Goal: Task Accomplishment & Management: Use online tool/utility

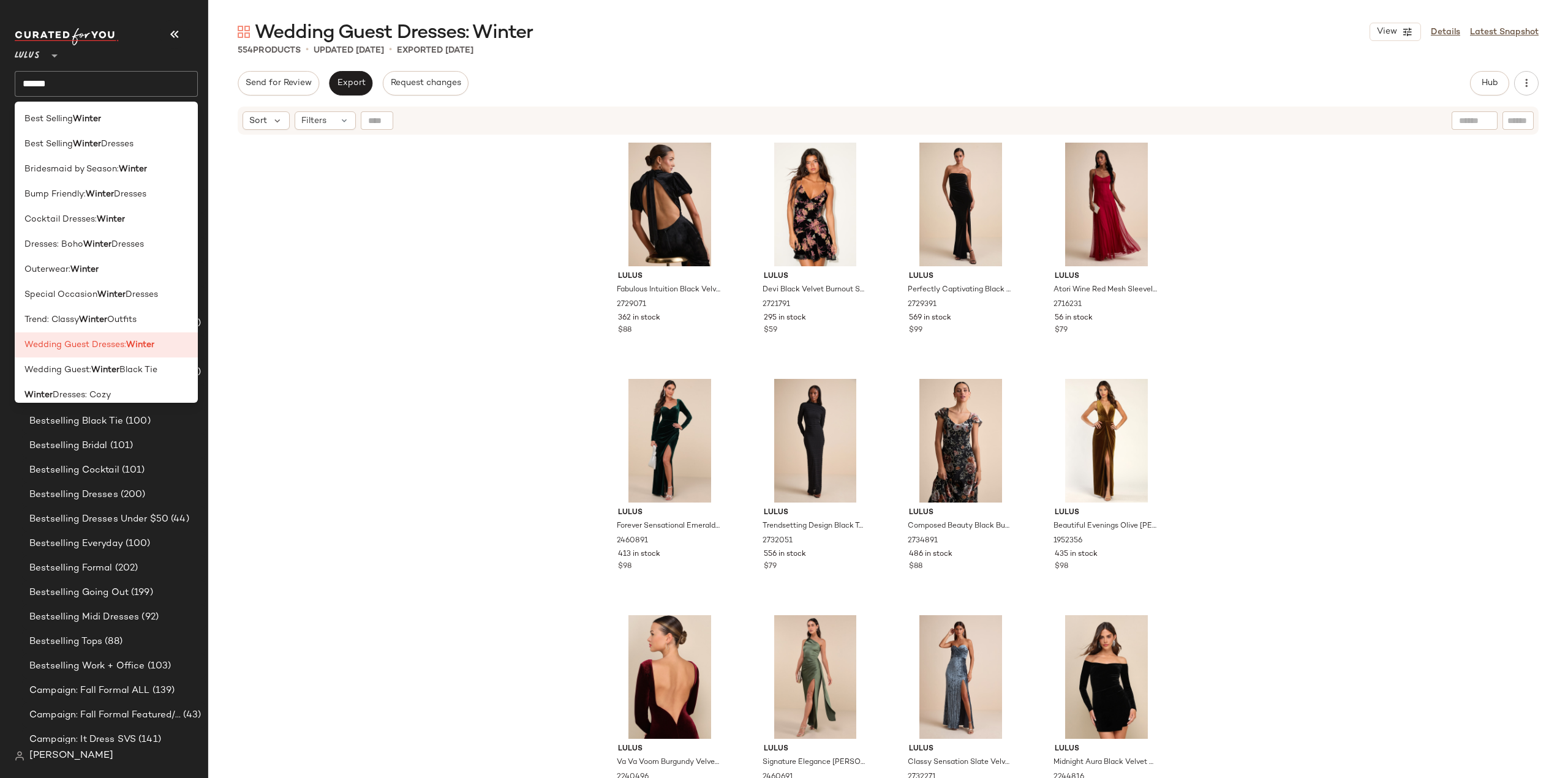
scroll to position [306, 0]
click at [368, 356] on div "Lulus Fabulous Intuition Black Velvet Backless Column Midi Dress 2729071 362 in…" at bounding box center [888, 471] width 1360 height 672
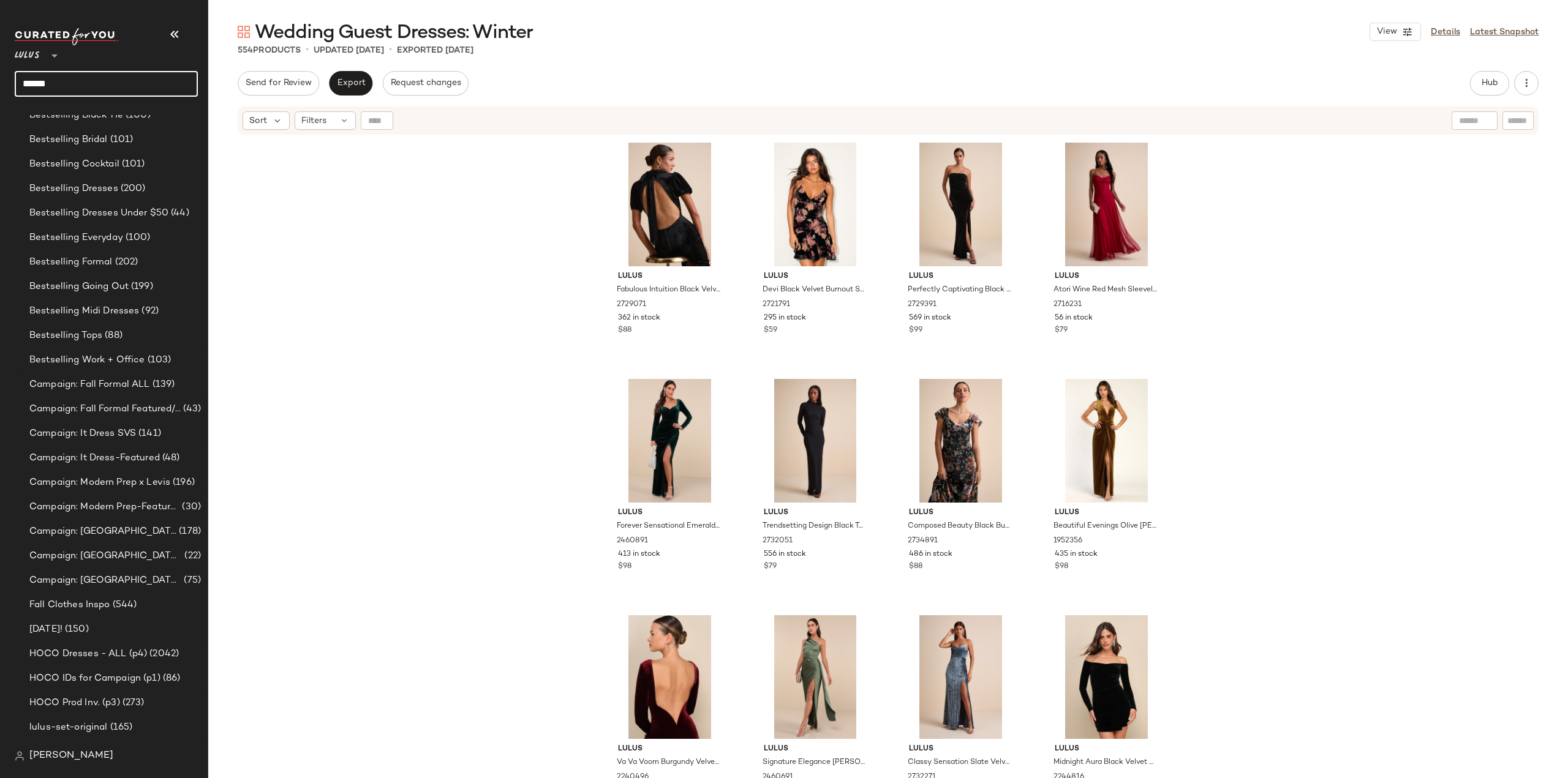
click at [102, 88] on input "******" at bounding box center [106, 84] width 183 height 26
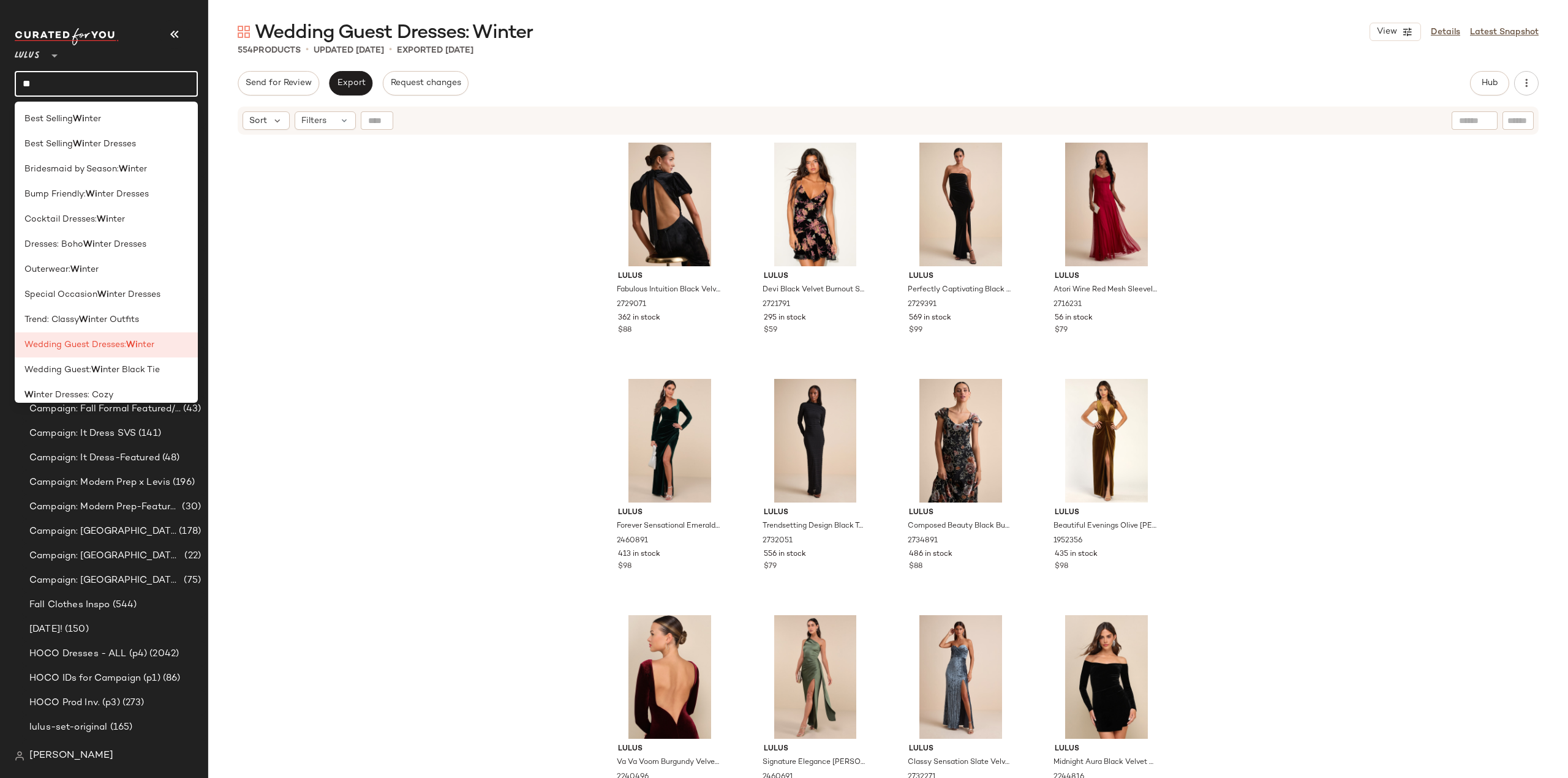
type input "*"
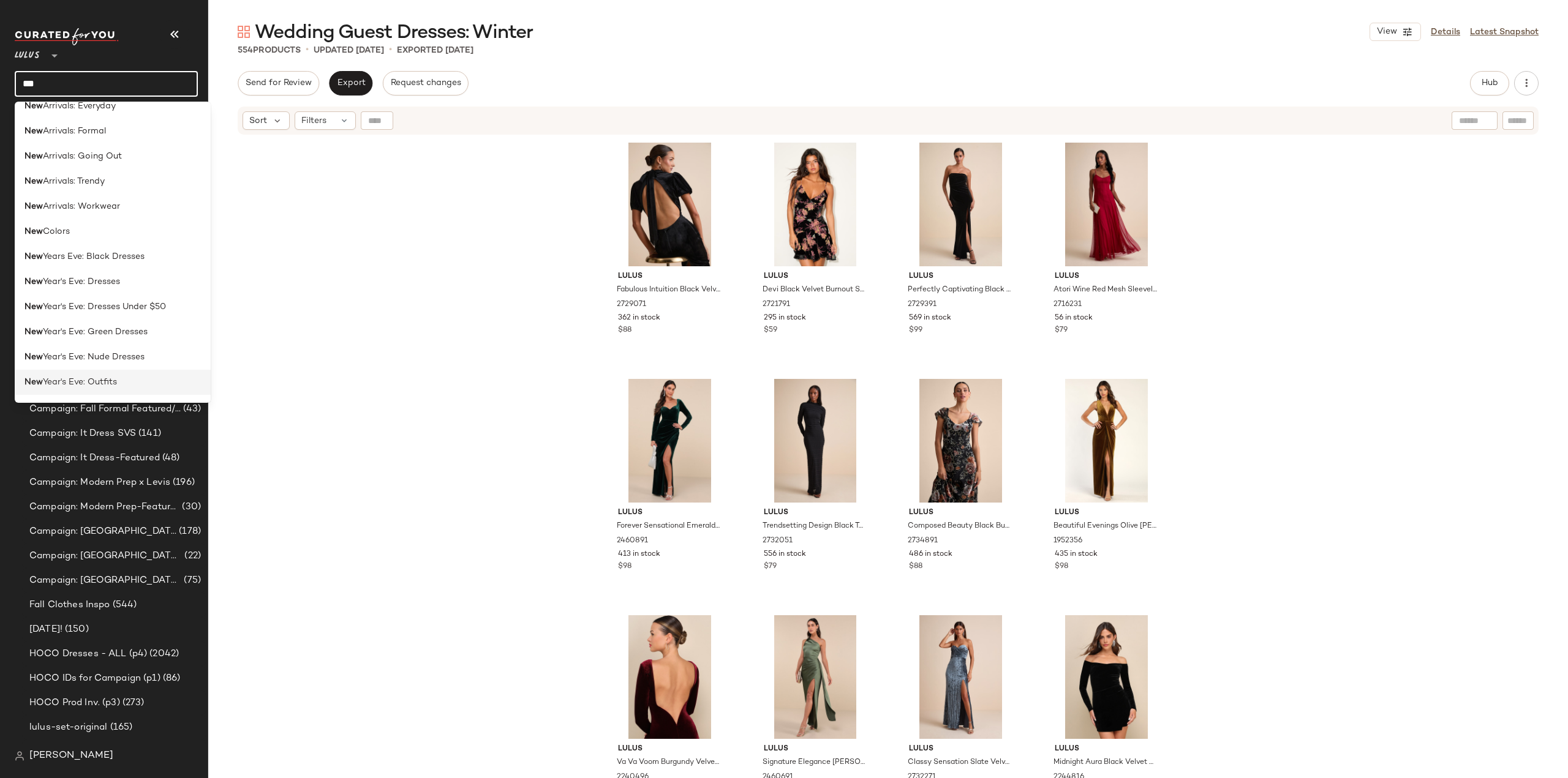
scroll to position [128, 0]
type input "***"
click at [37, 290] on b "New" at bounding box center [33, 293] width 18 height 13
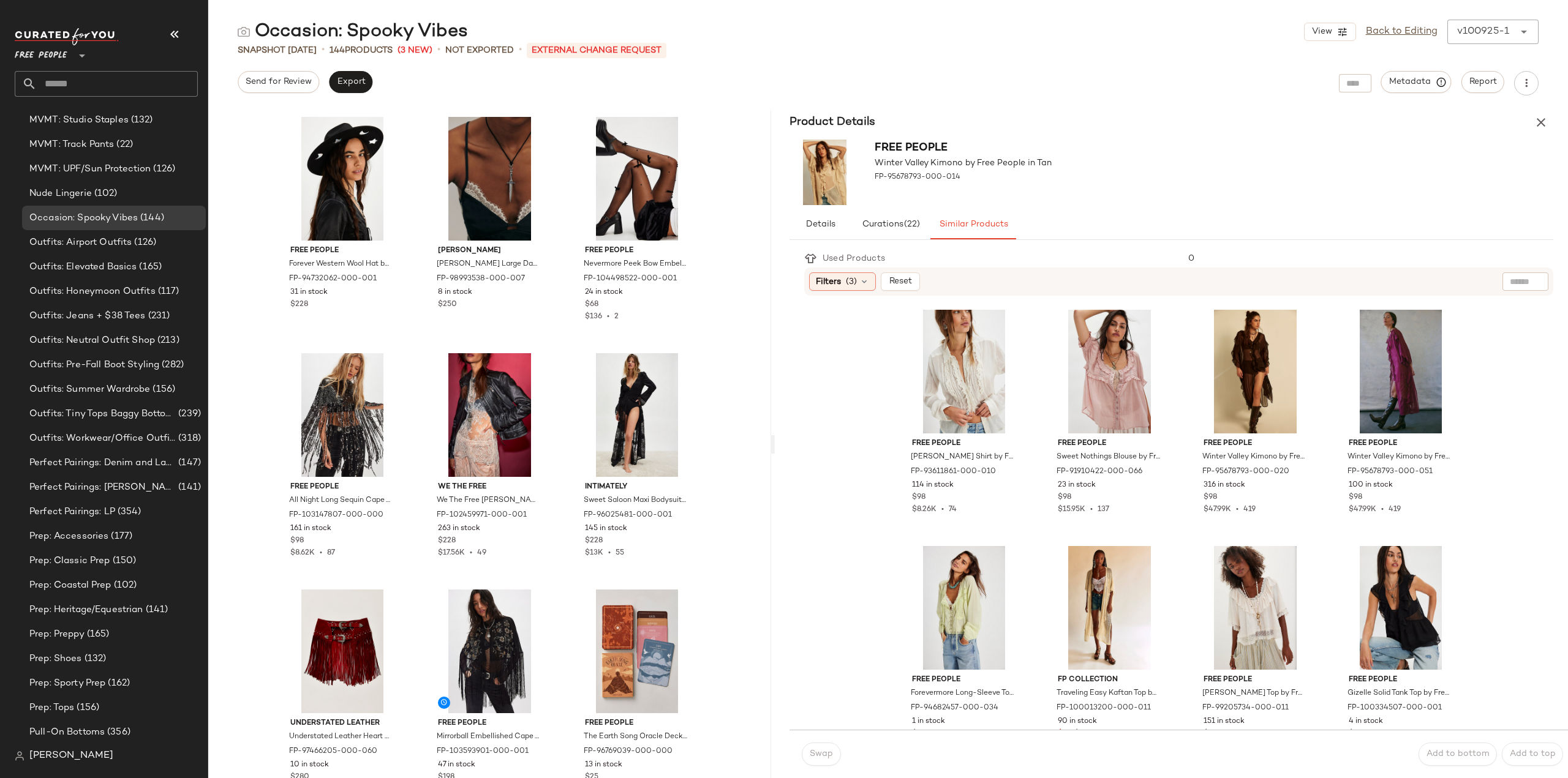
scroll to position [4035, 0]
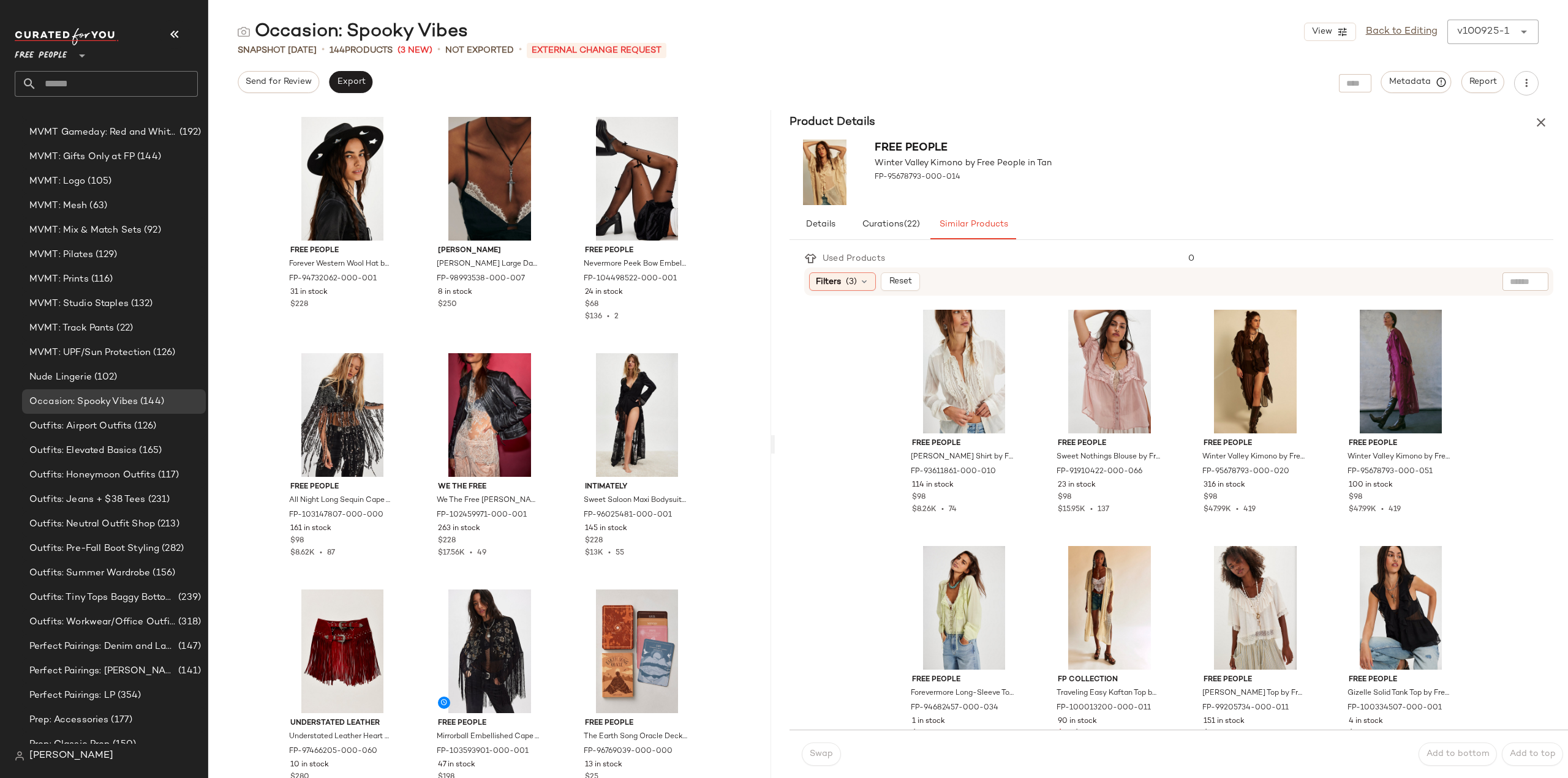
click at [73, 84] on input "text" at bounding box center [117, 84] width 161 height 26
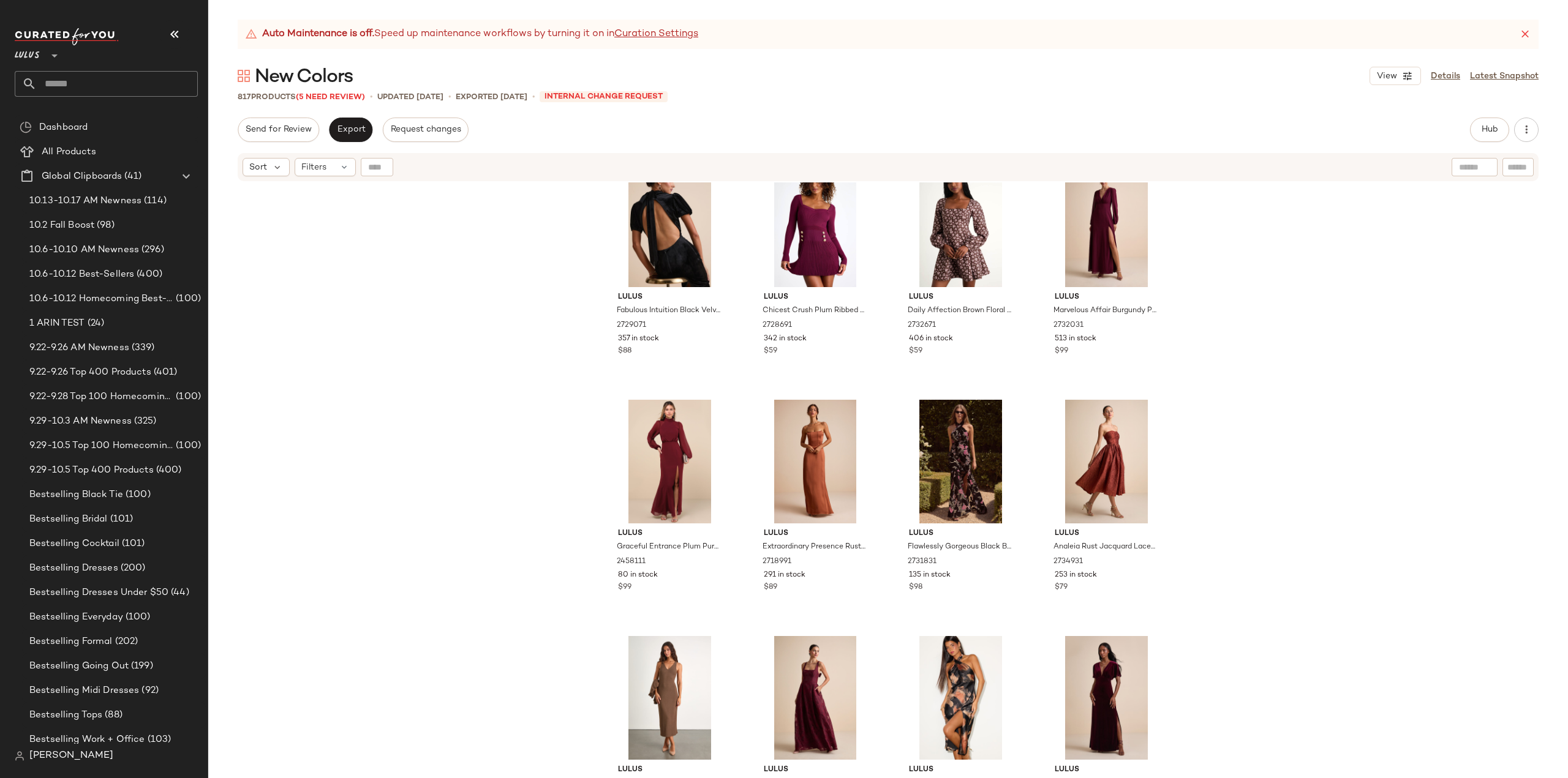
scroll to position [499, 0]
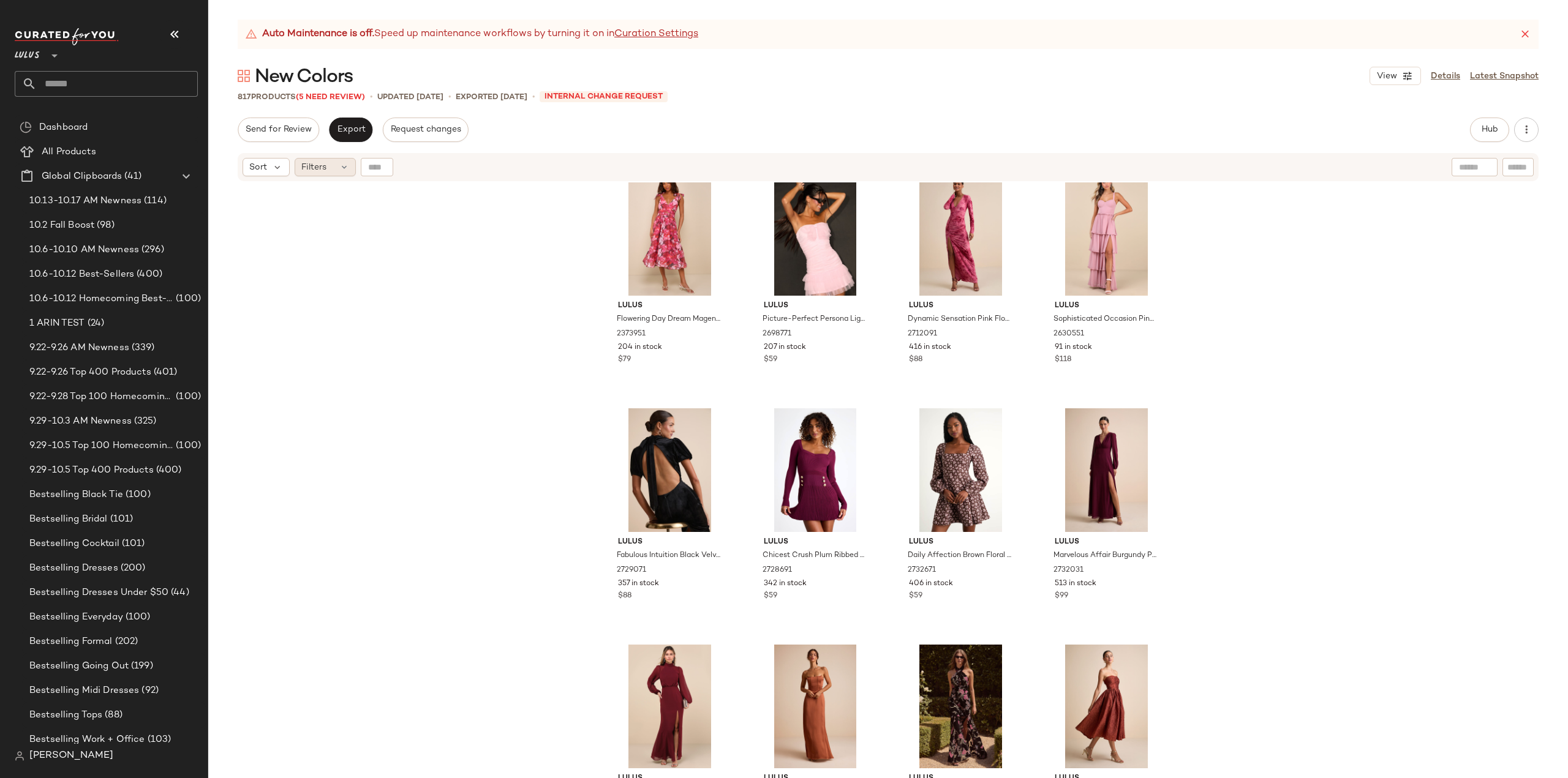
click at [339, 169] on icon at bounding box center [343, 166] width 10 height 10
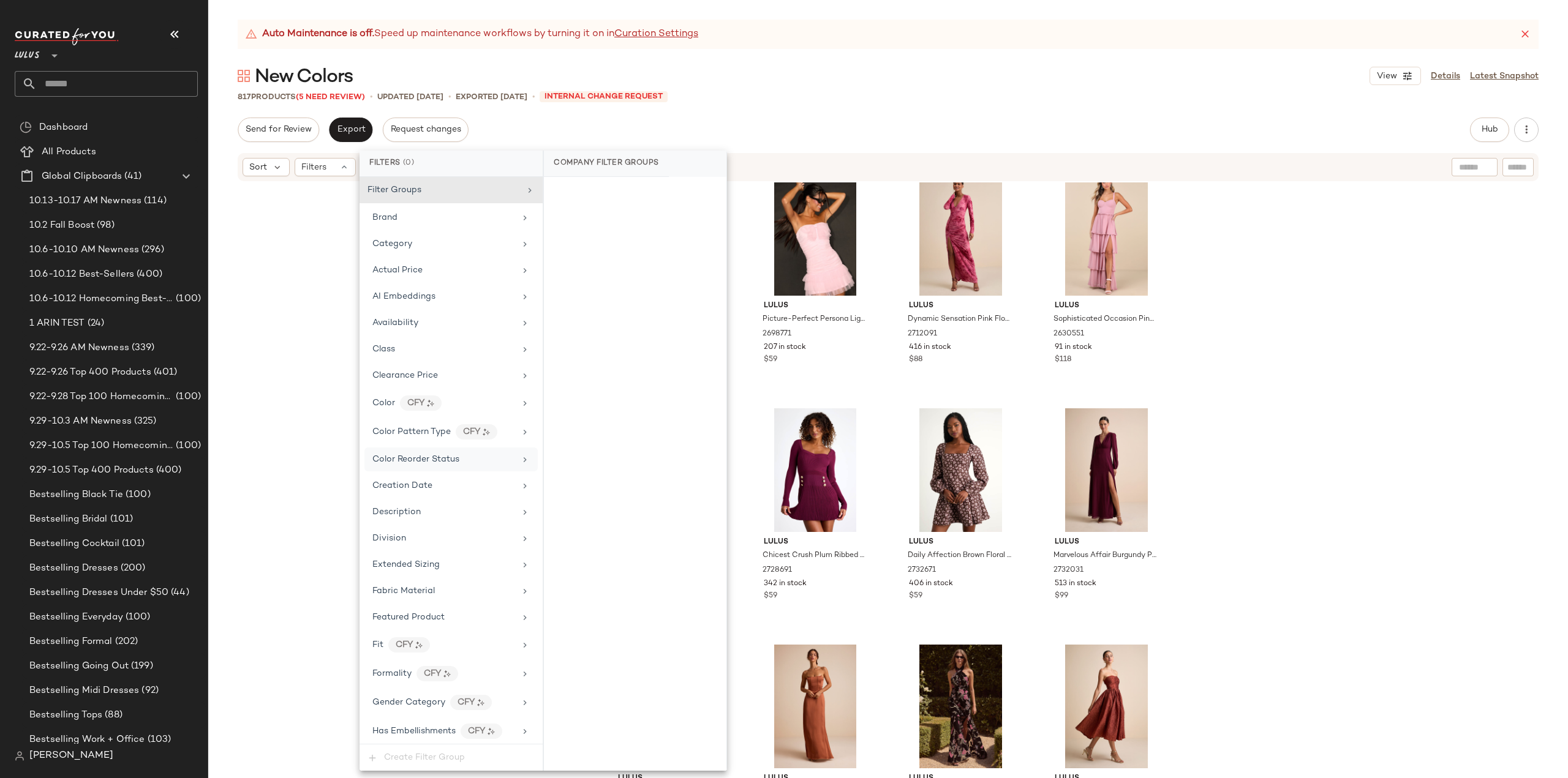
click at [473, 460] on div "Color Reorder Status" at bounding box center [444, 460] width 142 height 13
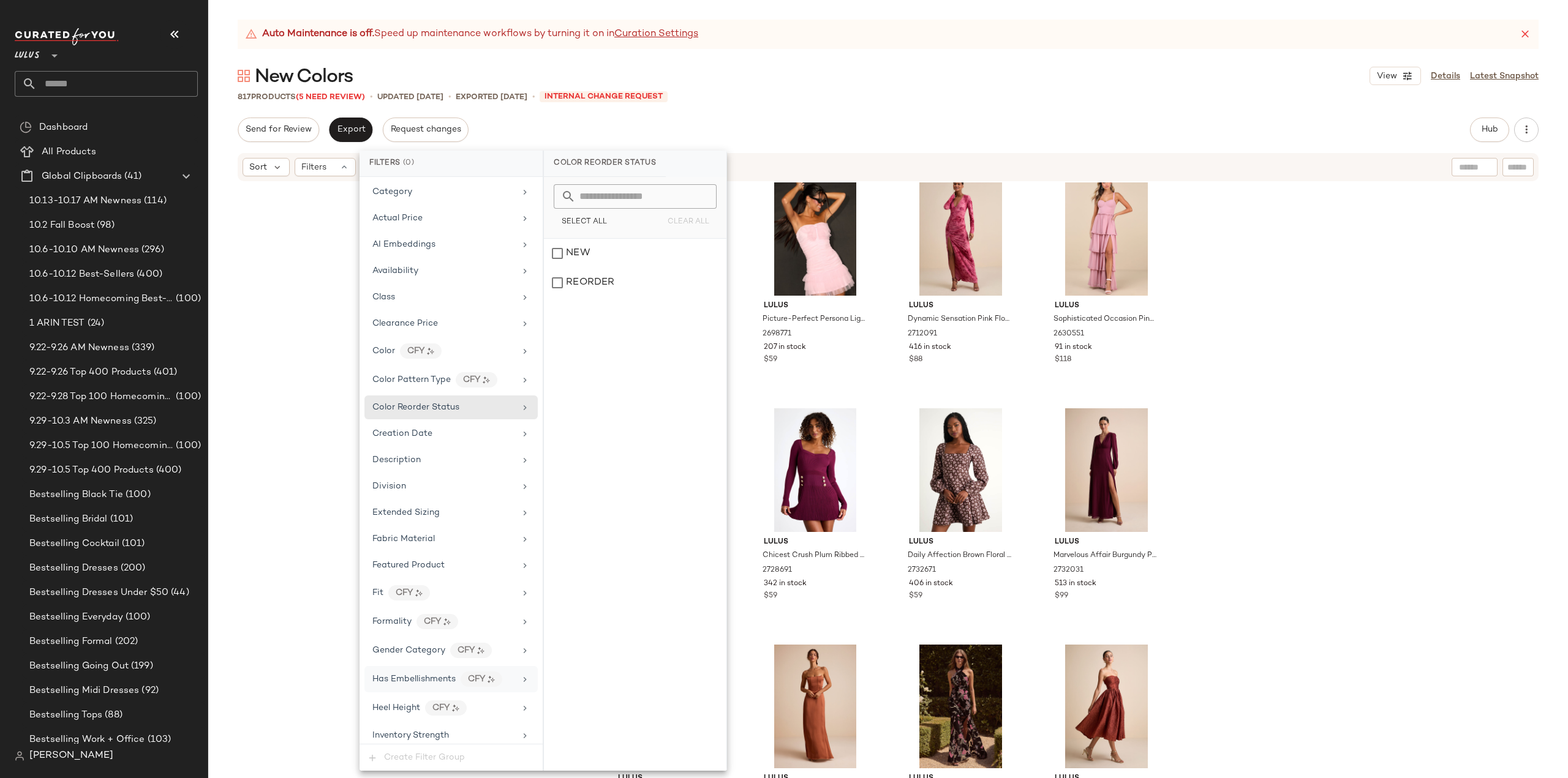
scroll to position [0, 0]
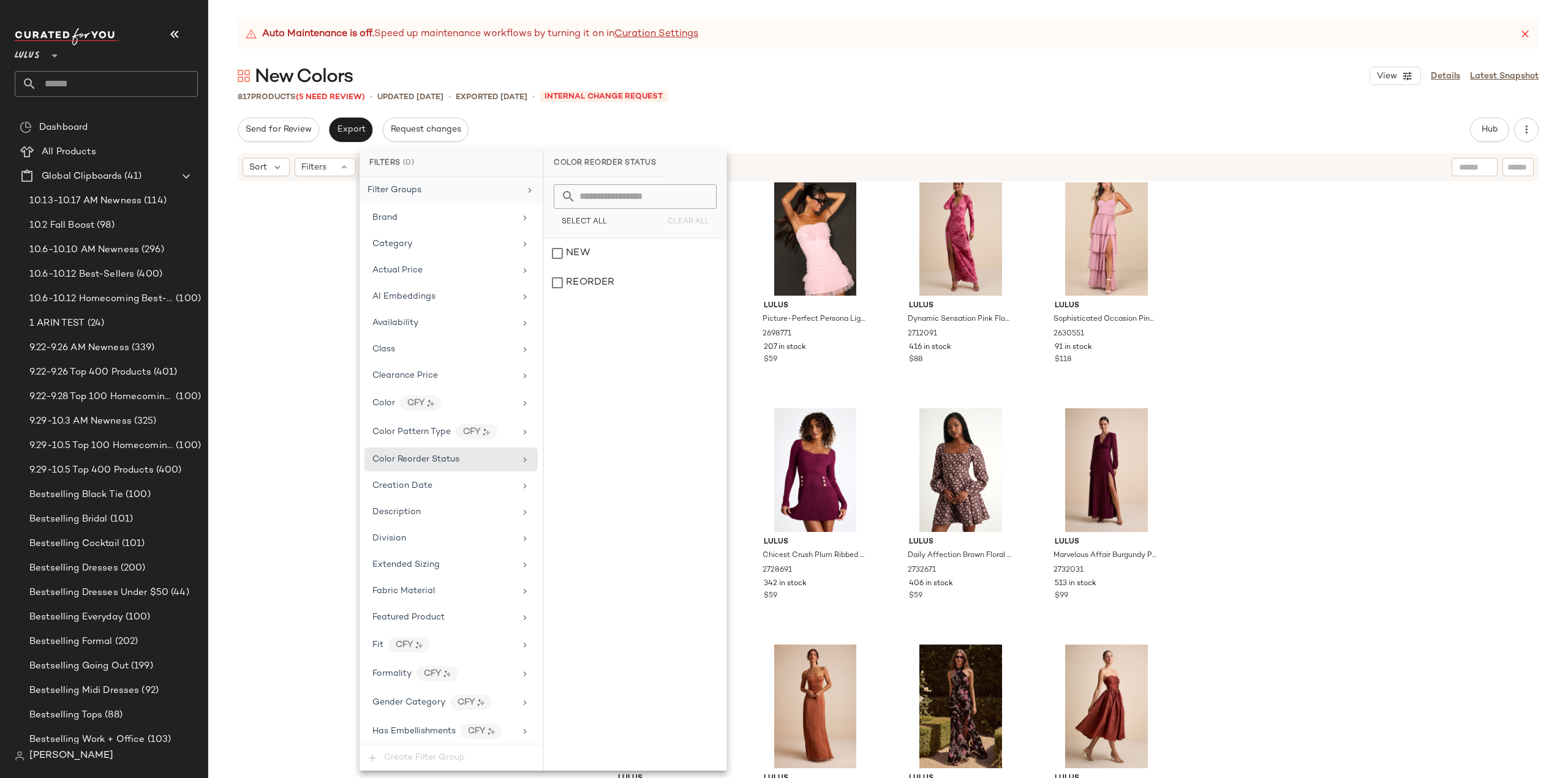
click at [484, 191] on div "Filter Groups" at bounding box center [444, 190] width 153 height 13
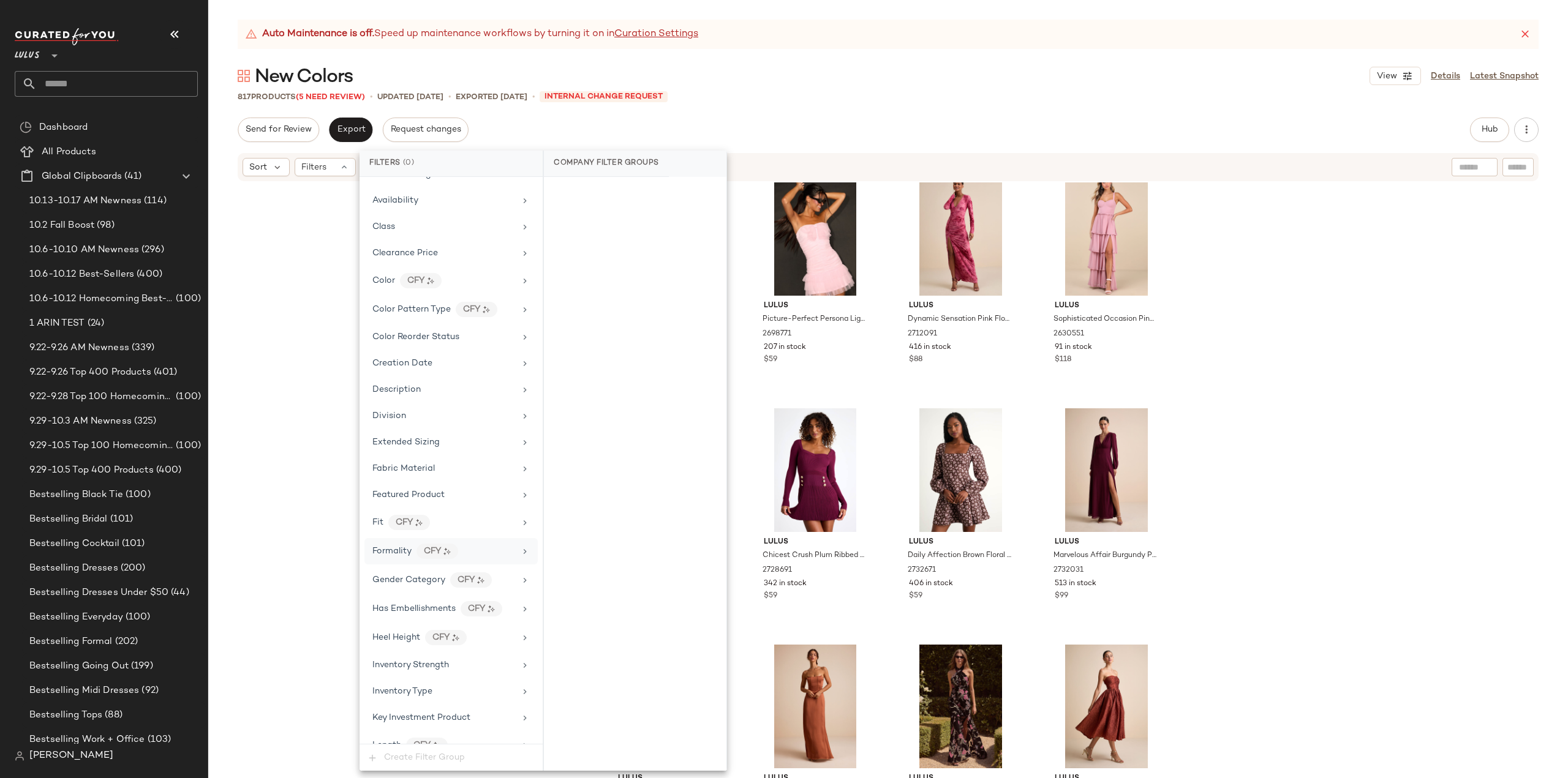
scroll to position [183, 0]
click at [420, 625] on span "Inventory Type" at bounding box center [403, 630] width 60 height 10
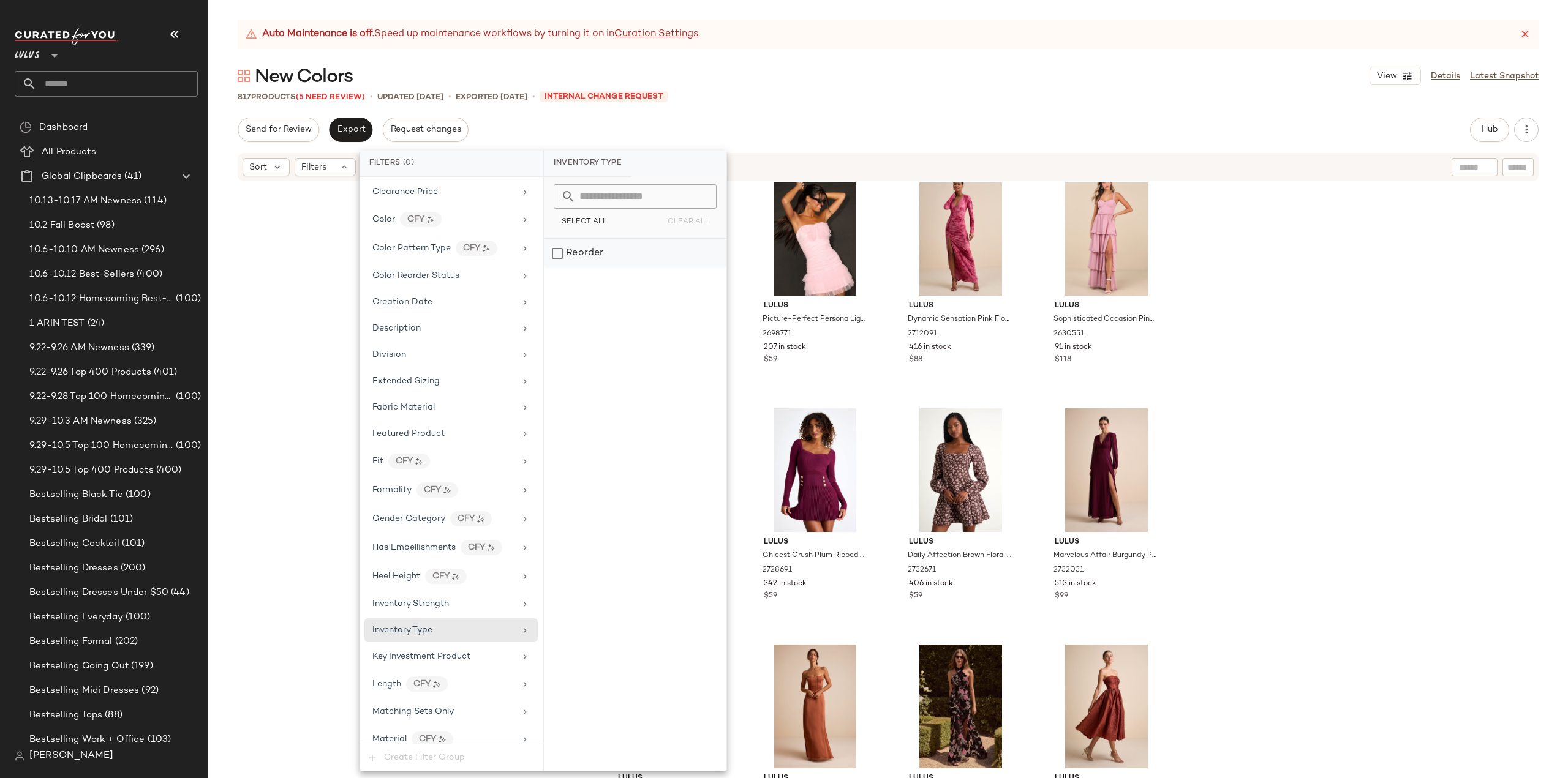
click at [560, 256] on div "Reorder" at bounding box center [635, 254] width 183 height 29
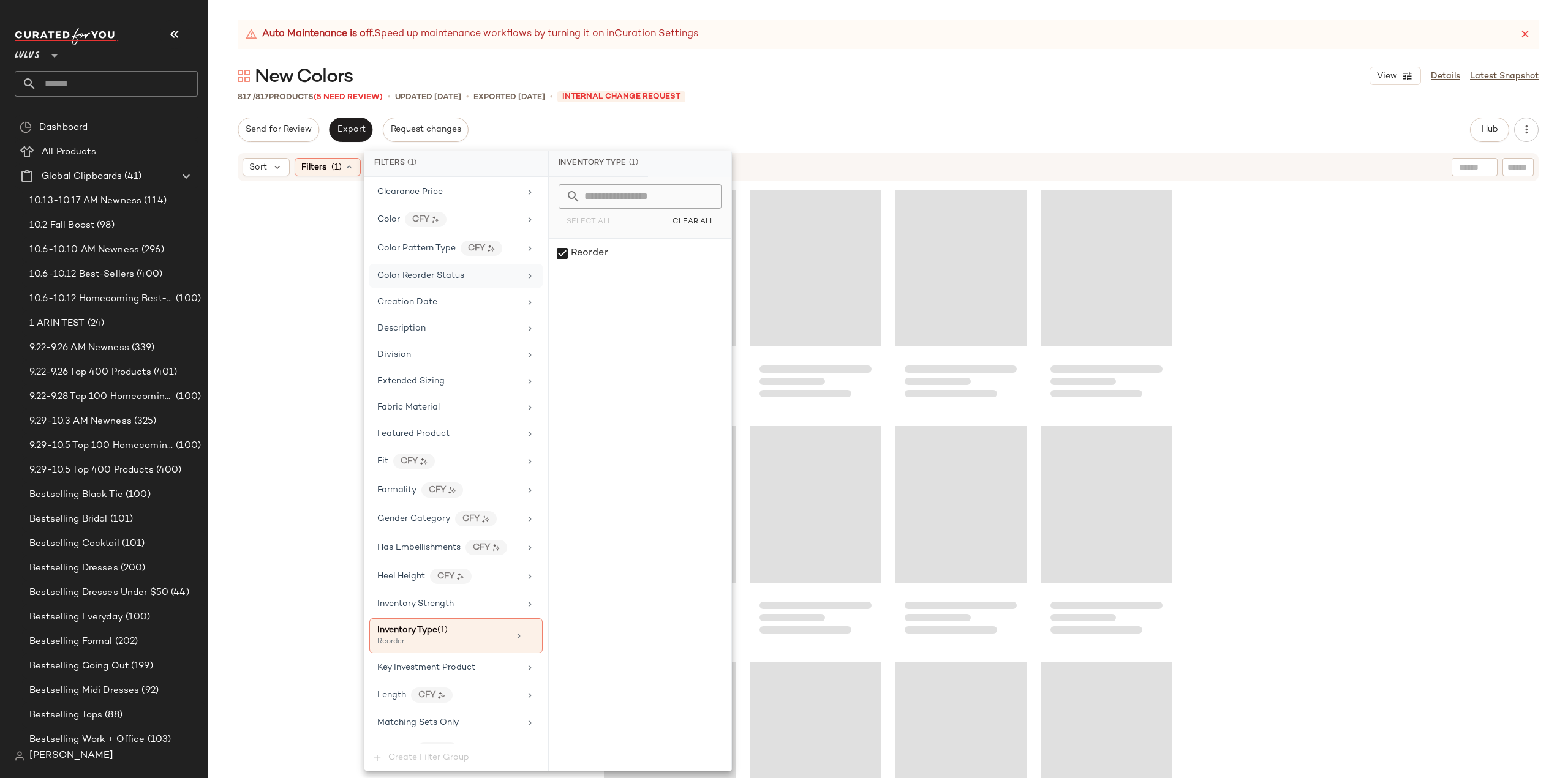
click at [454, 275] on span "Color Reorder Status" at bounding box center [420, 276] width 87 height 10
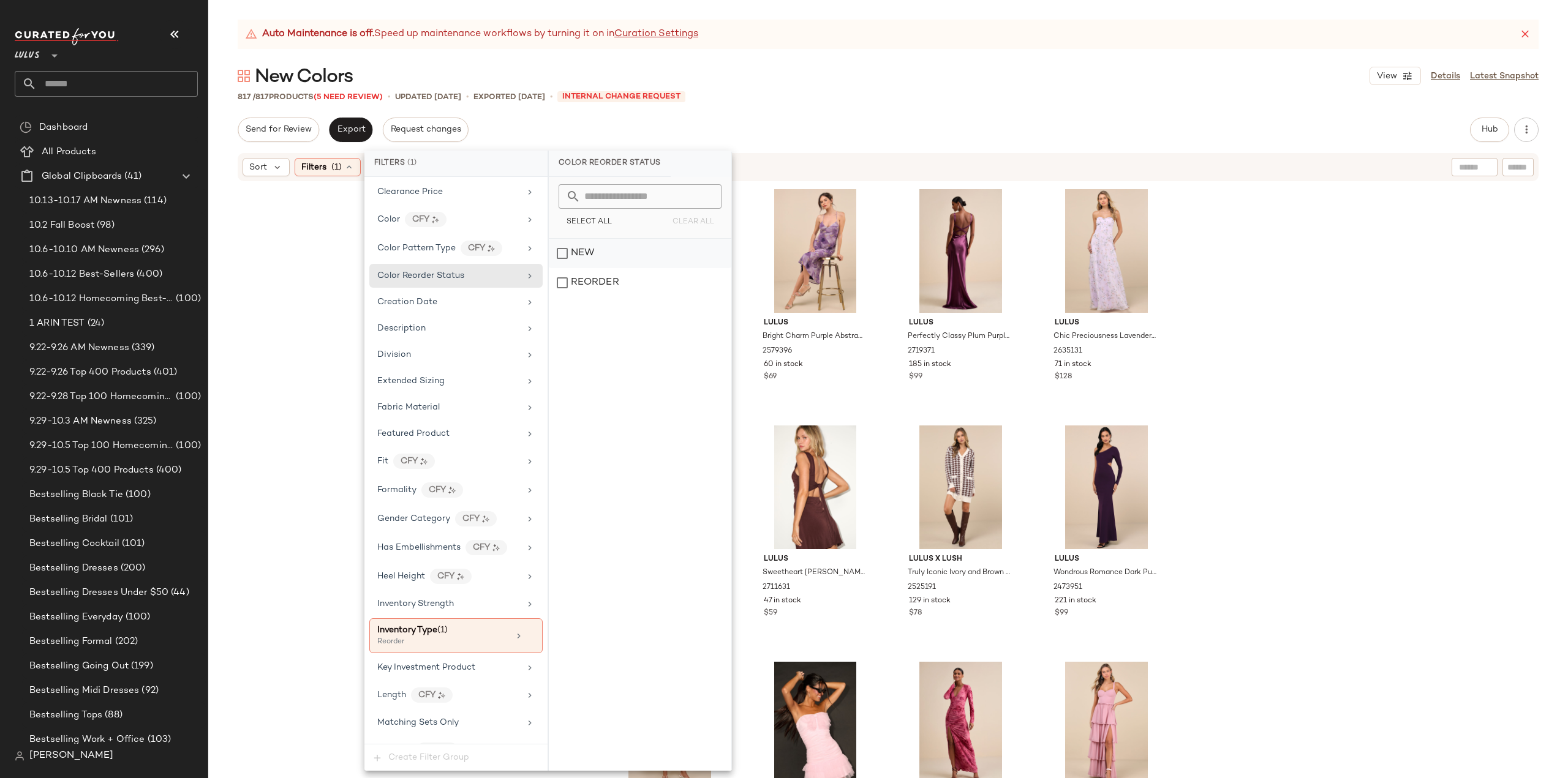
click at [561, 254] on div "NEW" at bounding box center [640, 254] width 183 height 29
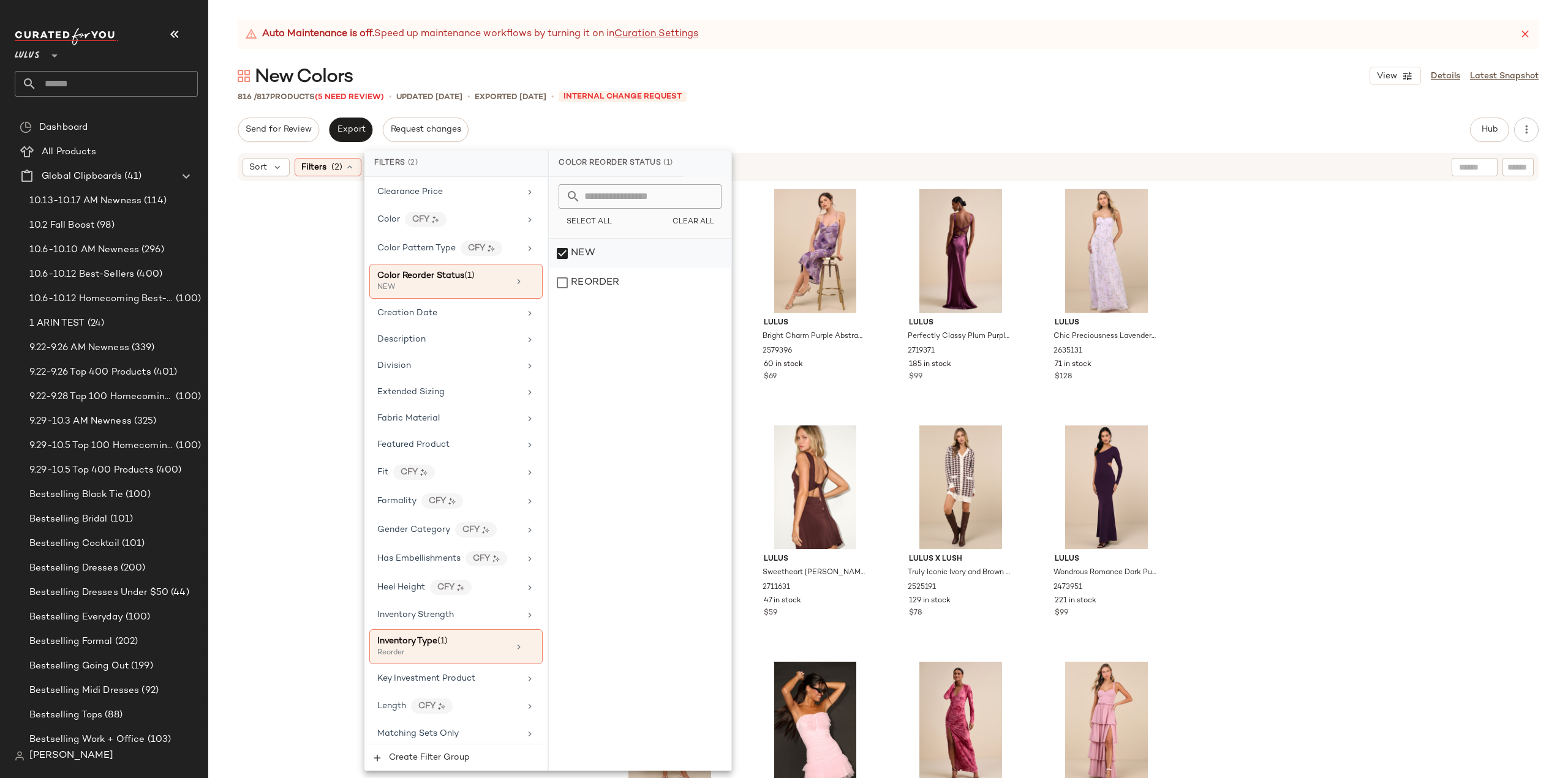
click at [564, 251] on div "NEW" at bounding box center [640, 254] width 183 height 29
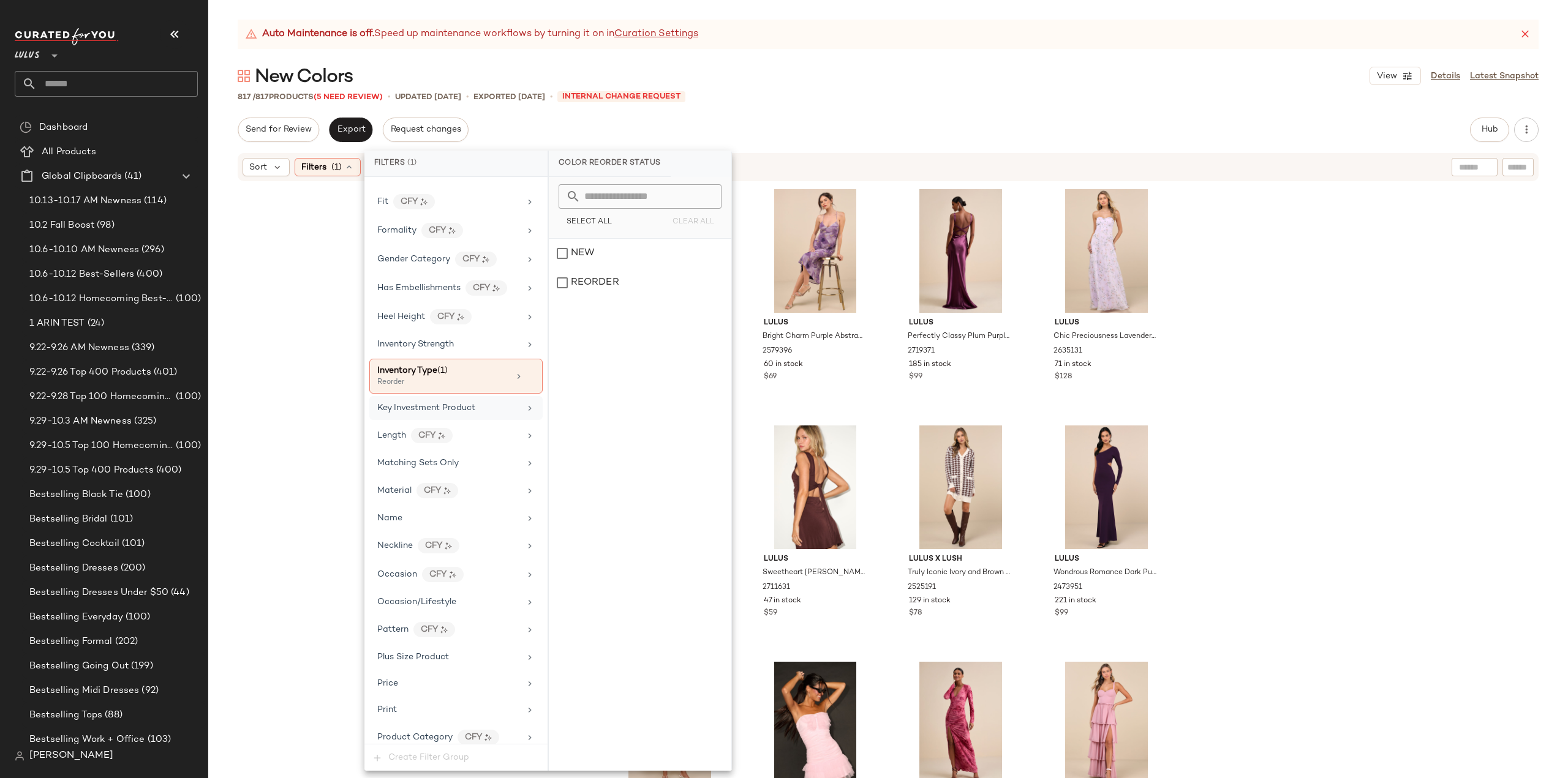
scroll to position [369, 0]
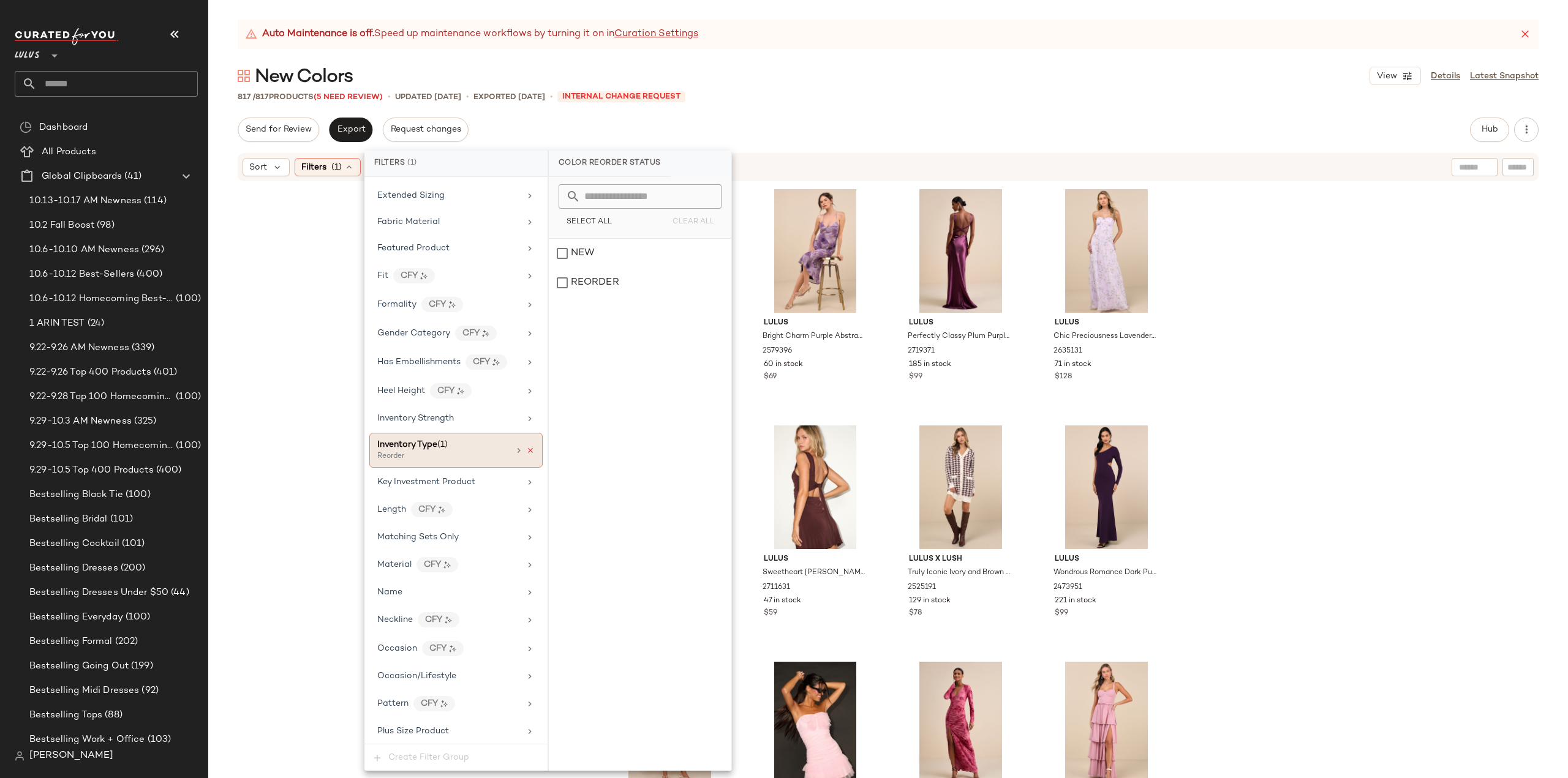
click at [528, 447] on icon at bounding box center [530, 451] width 9 height 9
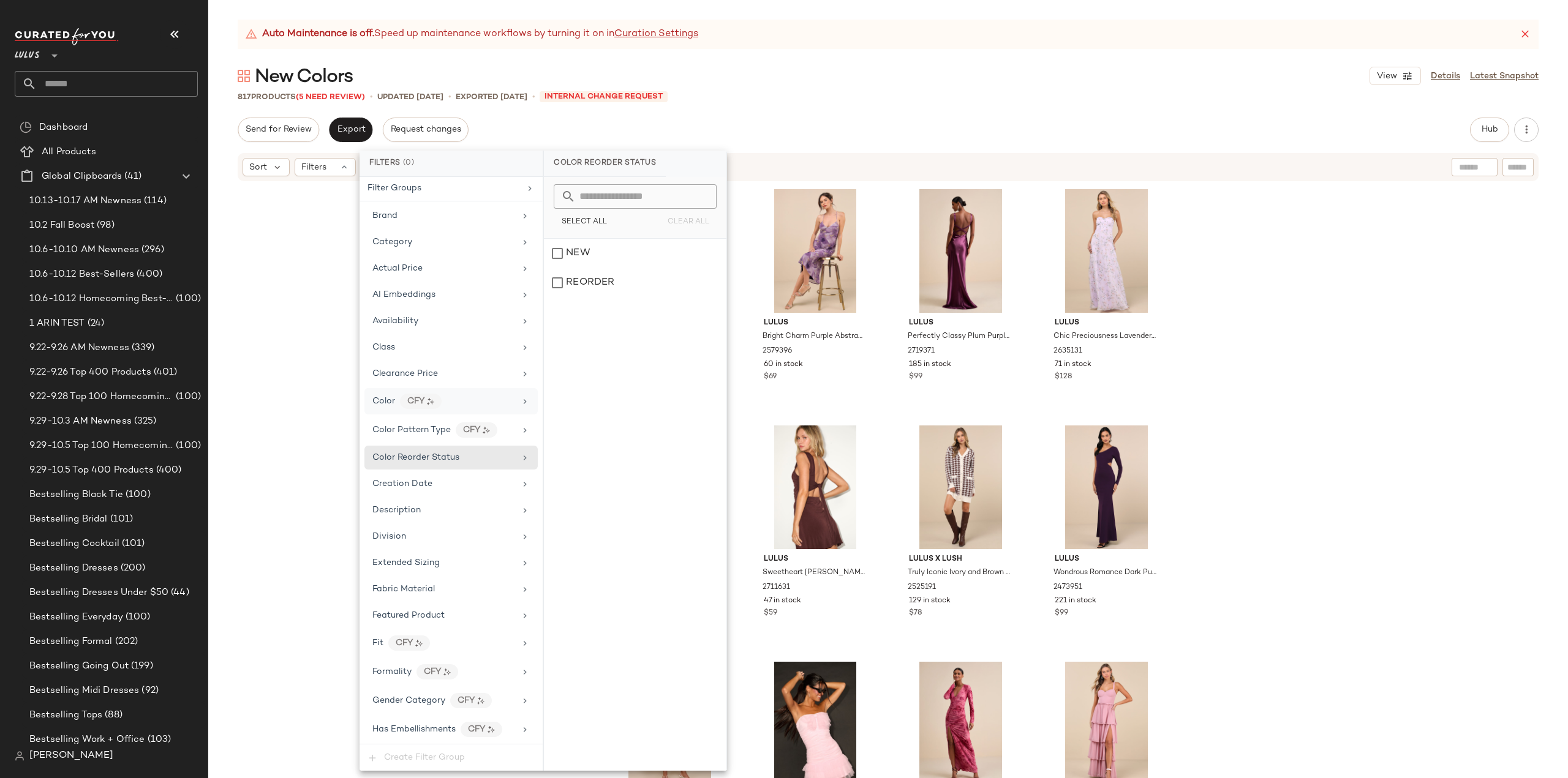
scroll to position [0, 0]
click at [310, 230] on div "Lulus Pure Radiance Plum Purple Mesh Swiss Dot Tiered Maxi Dress 2712071 250 in…" at bounding box center [888, 496] width 1360 height 626
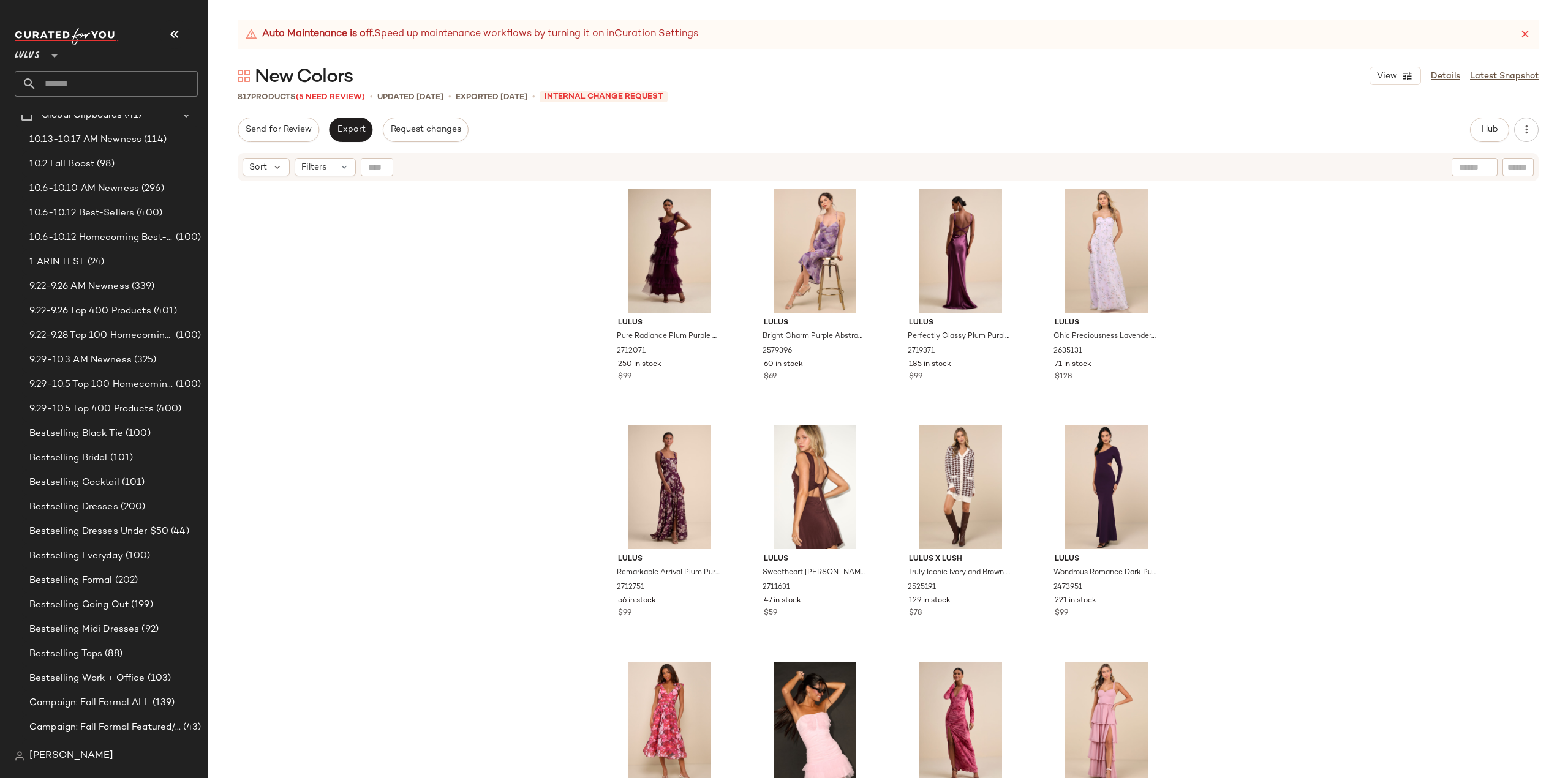
scroll to position [122, 0]
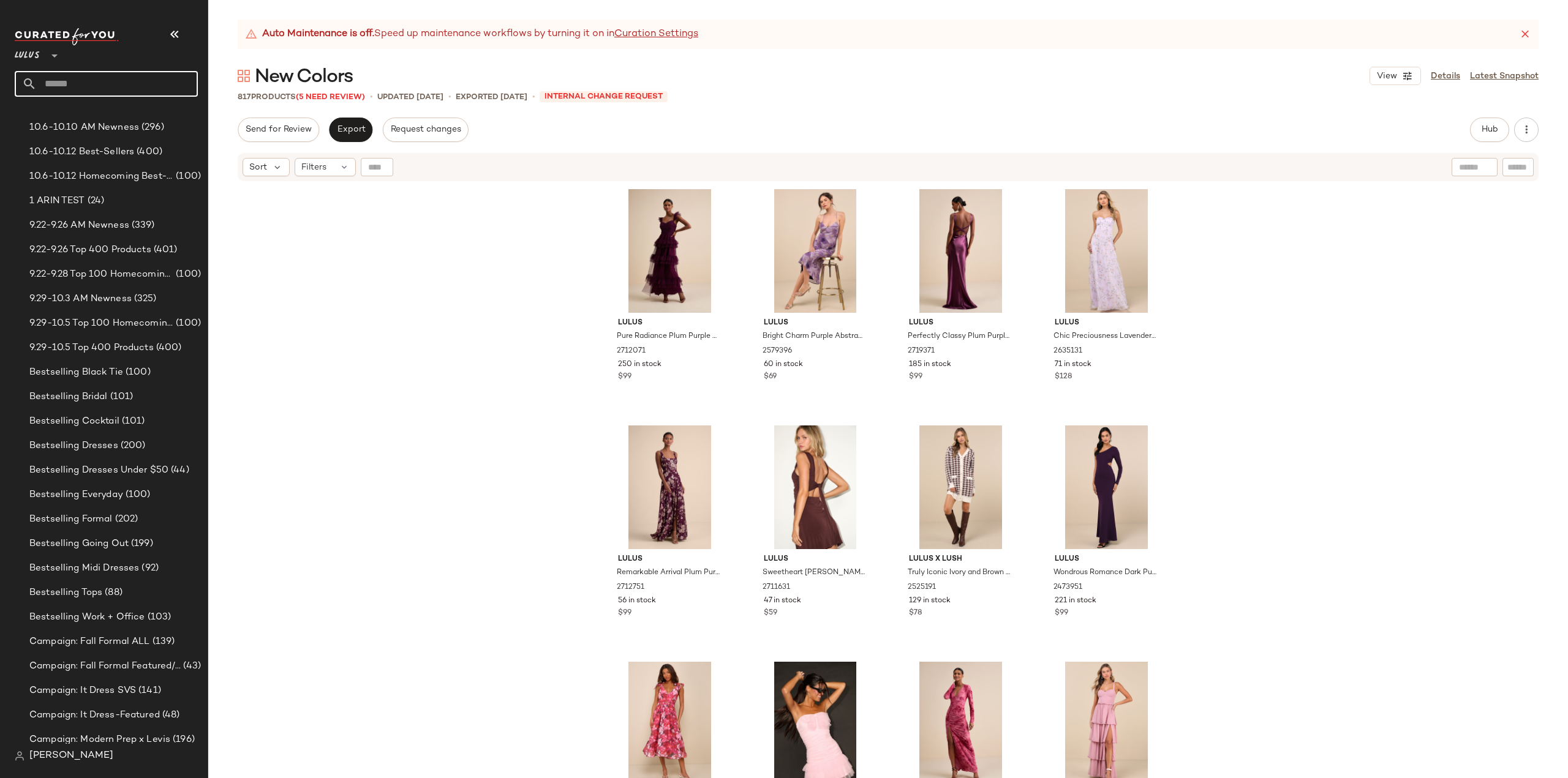
click at [91, 87] on input "text" at bounding box center [117, 84] width 161 height 26
click at [185, 175] on icon at bounding box center [186, 176] width 15 height 15
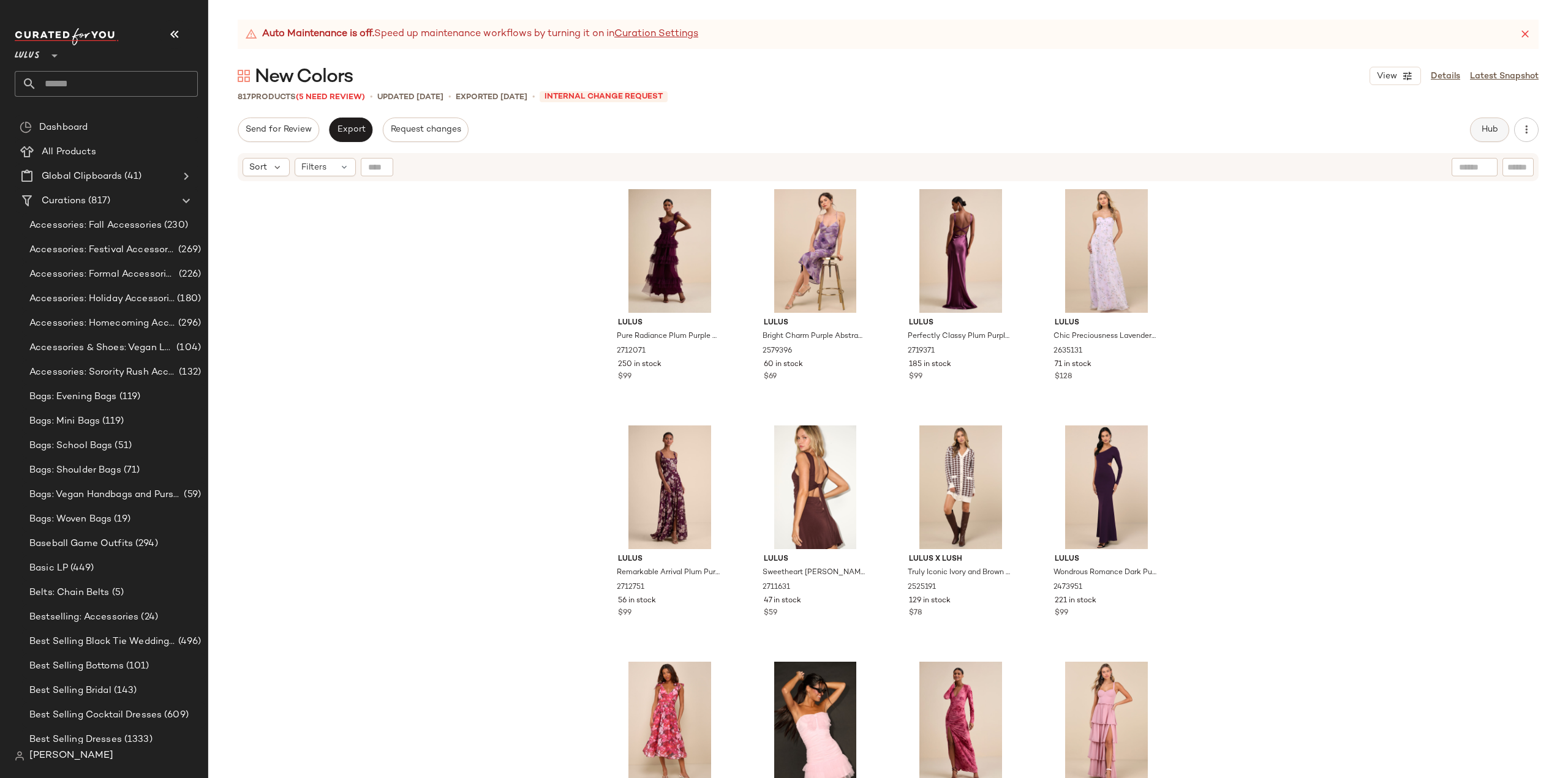
click at [1493, 134] on span "Hub" at bounding box center [1489, 129] width 17 height 10
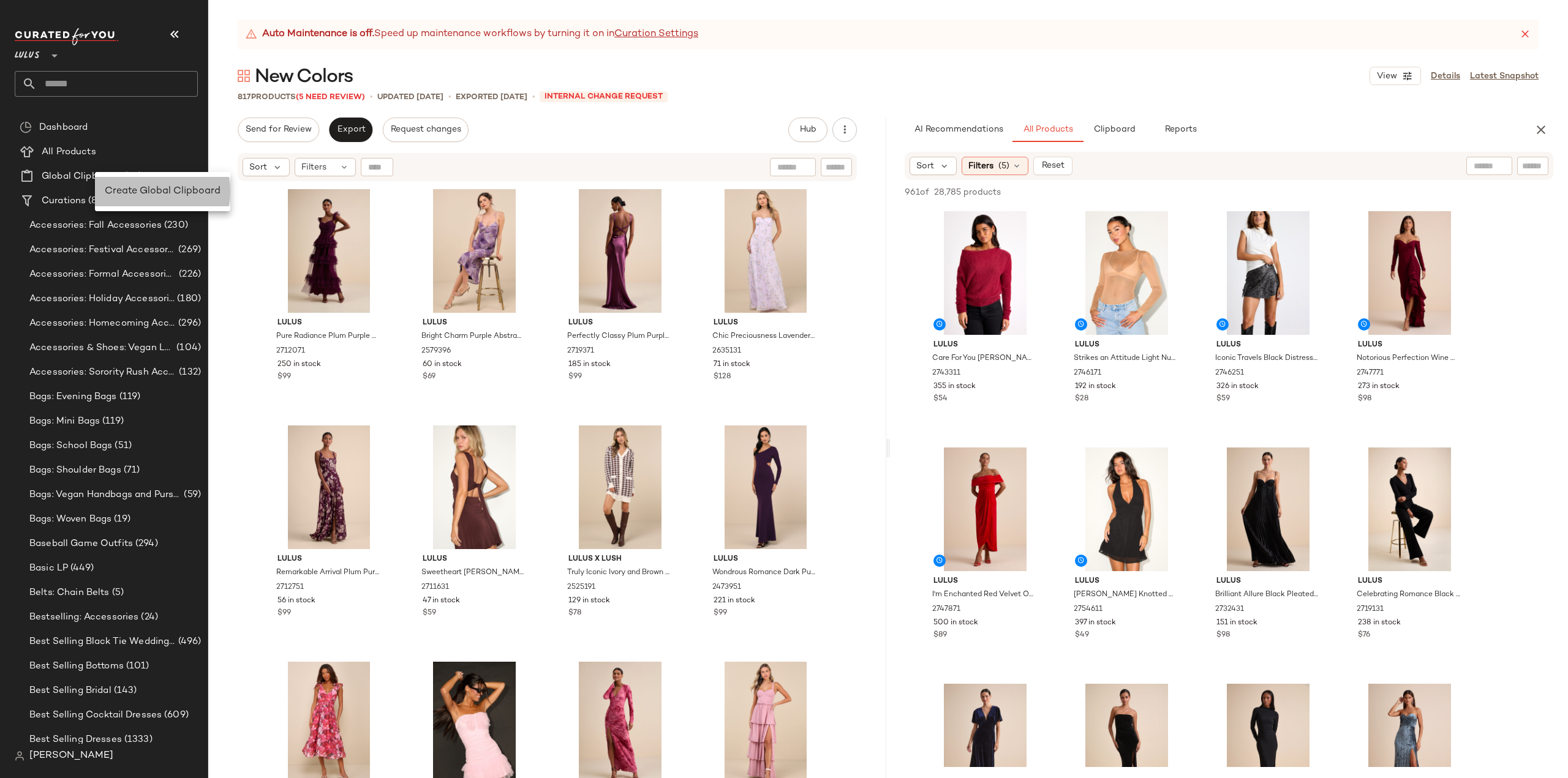
click at [126, 189] on span "Create Global Clipboard" at bounding box center [163, 191] width 116 height 10
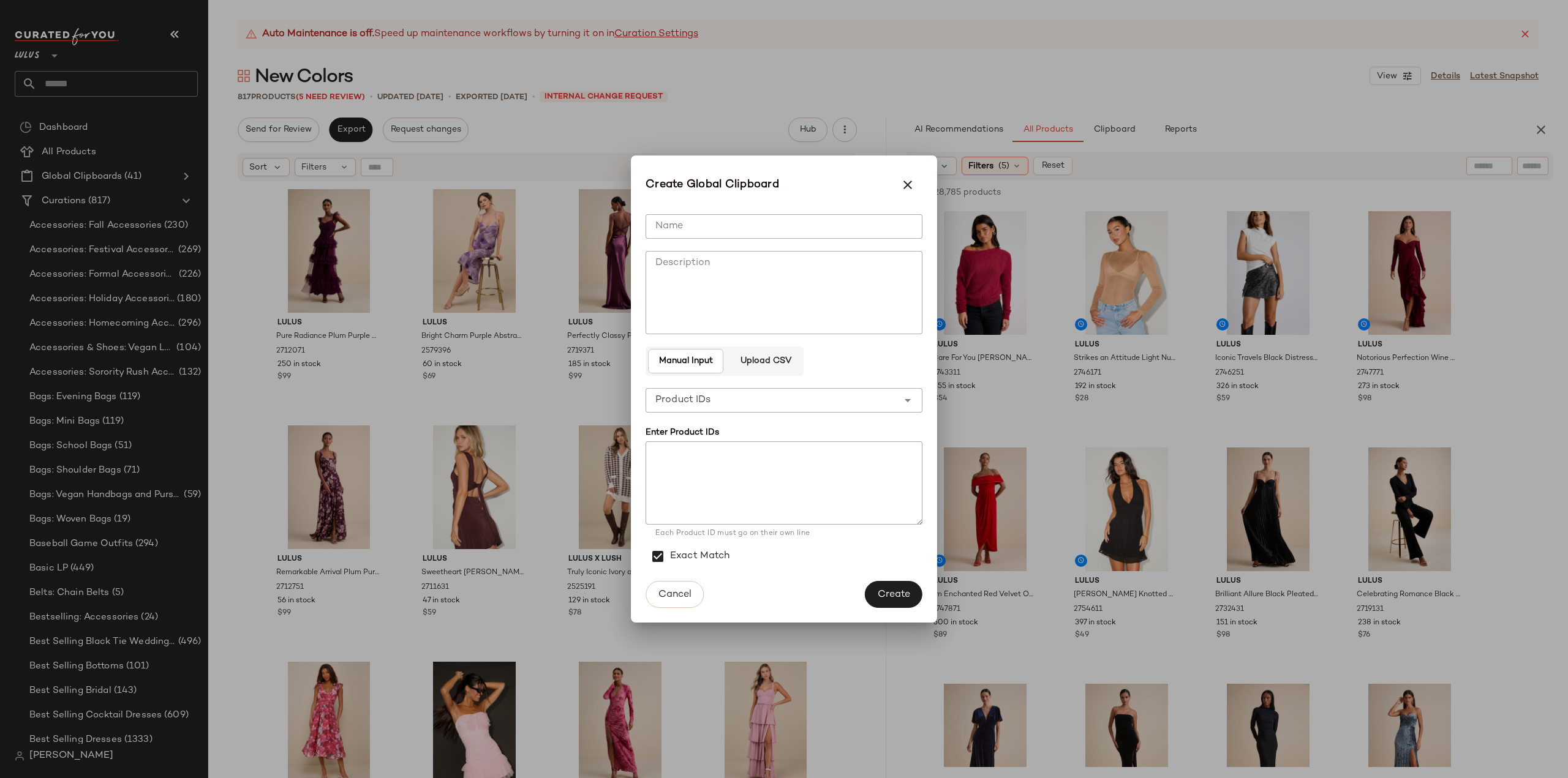
click at [718, 227] on input "Name" at bounding box center [784, 226] width 277 height 24
type input "**********"
click at [746, 469] on textarea at bounding box center [784, 483] width 277 height 84
paste textarea "******* ******* ******* ******* ******* ******* ******* ******* ******* *******…"
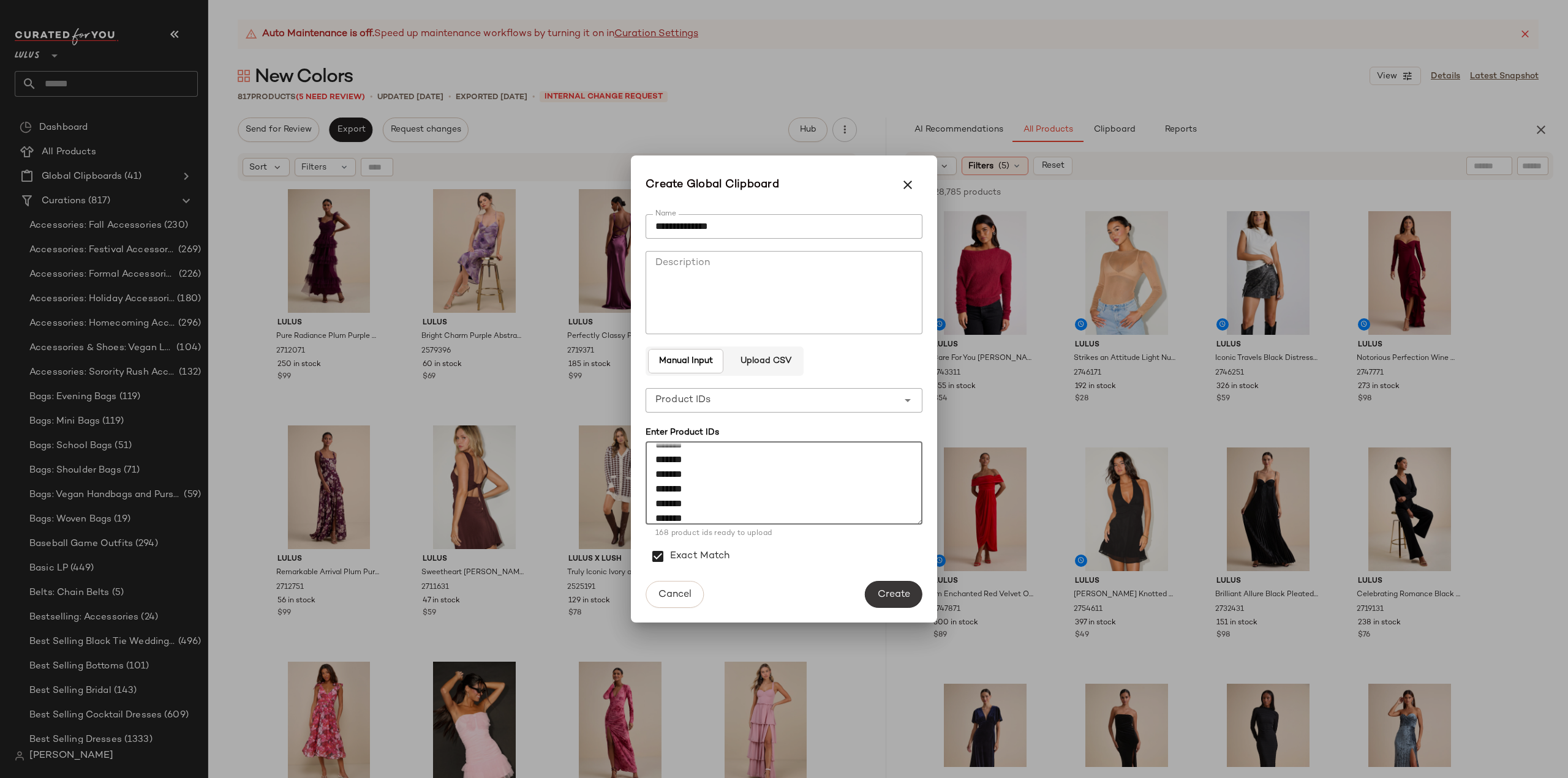
type textarea "******* ******* ******* ******* ******* ******* ******* ******* ******* *******…"
click at [891, 591] on span "Create" at bounding box center [893, 595] width 33 height 12
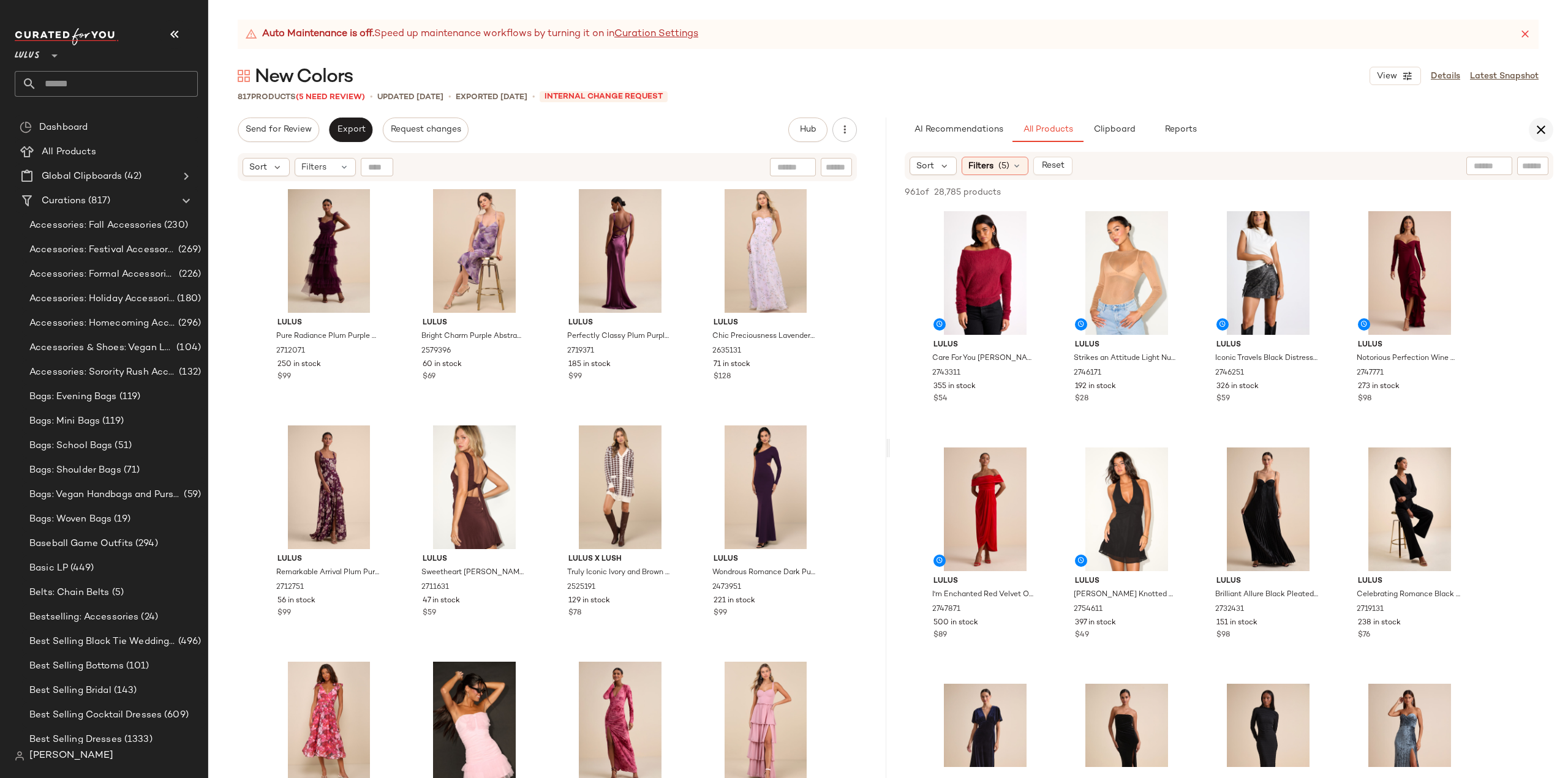
click at [1545, 131] on icon "button" at bounding box center [1541, 130] width 15 height 15
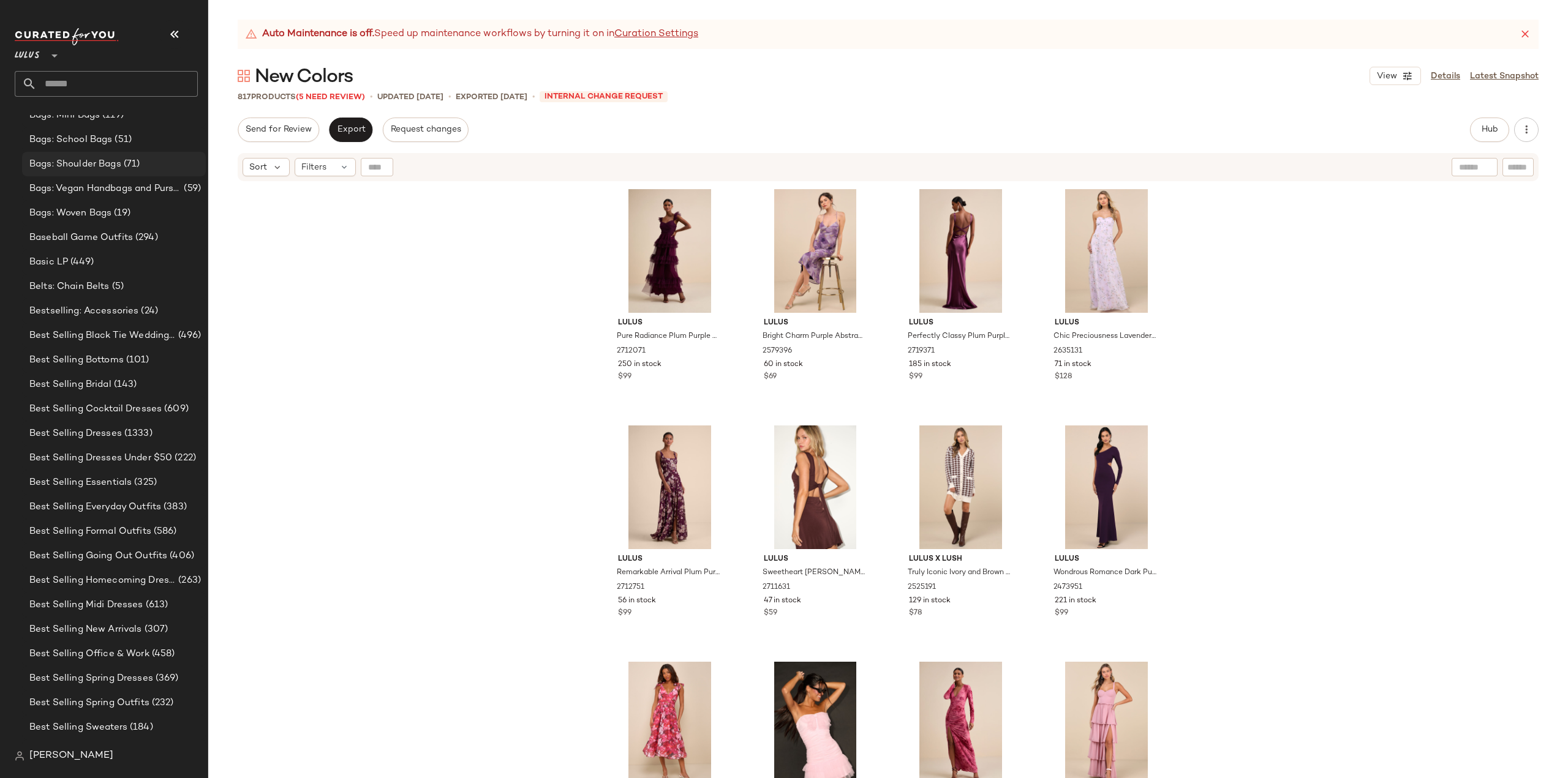
scroll to position [0, 0]
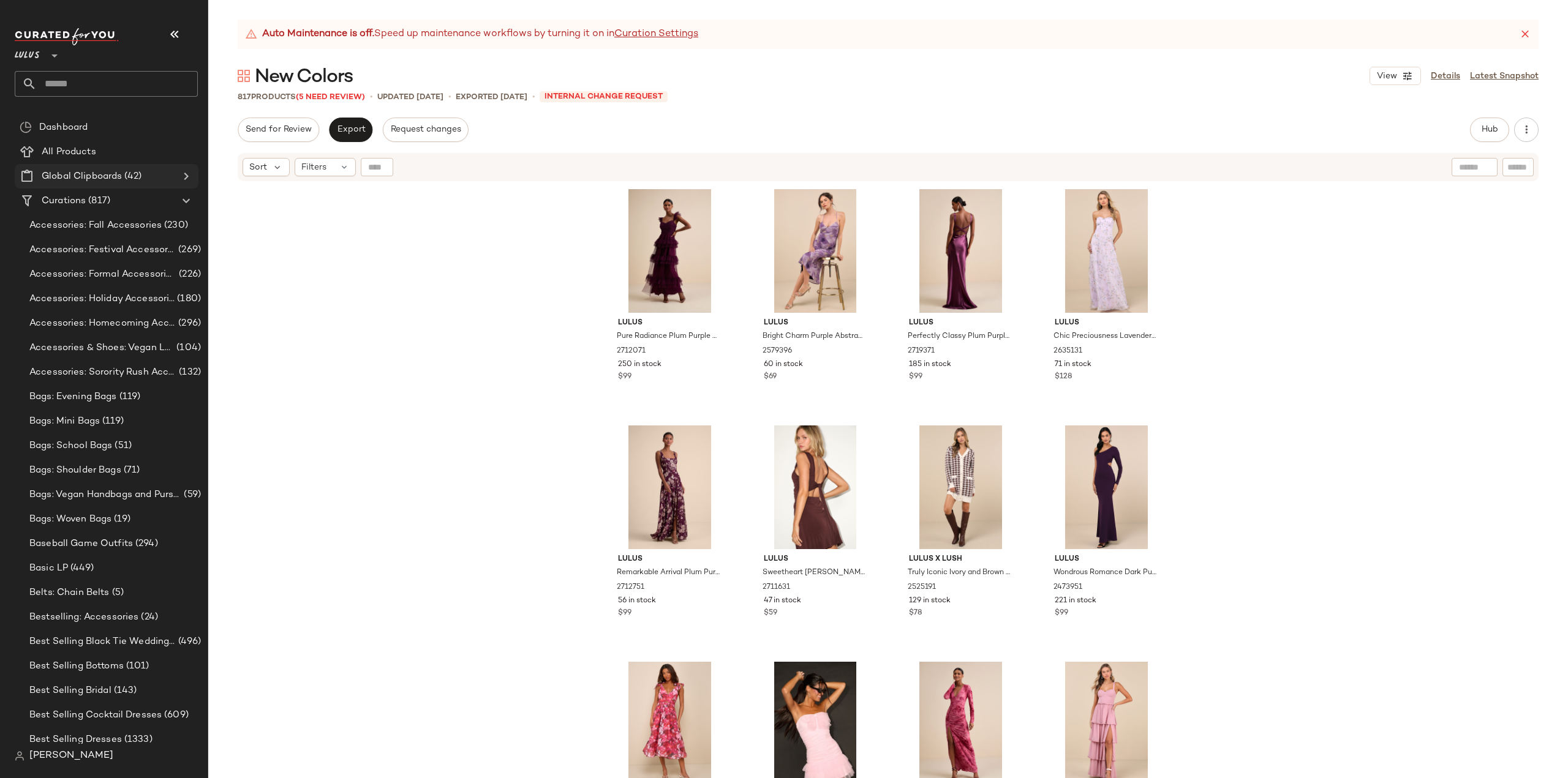
click at [185, 178] on icon at bounding box center [186, 176] width 15 height 15
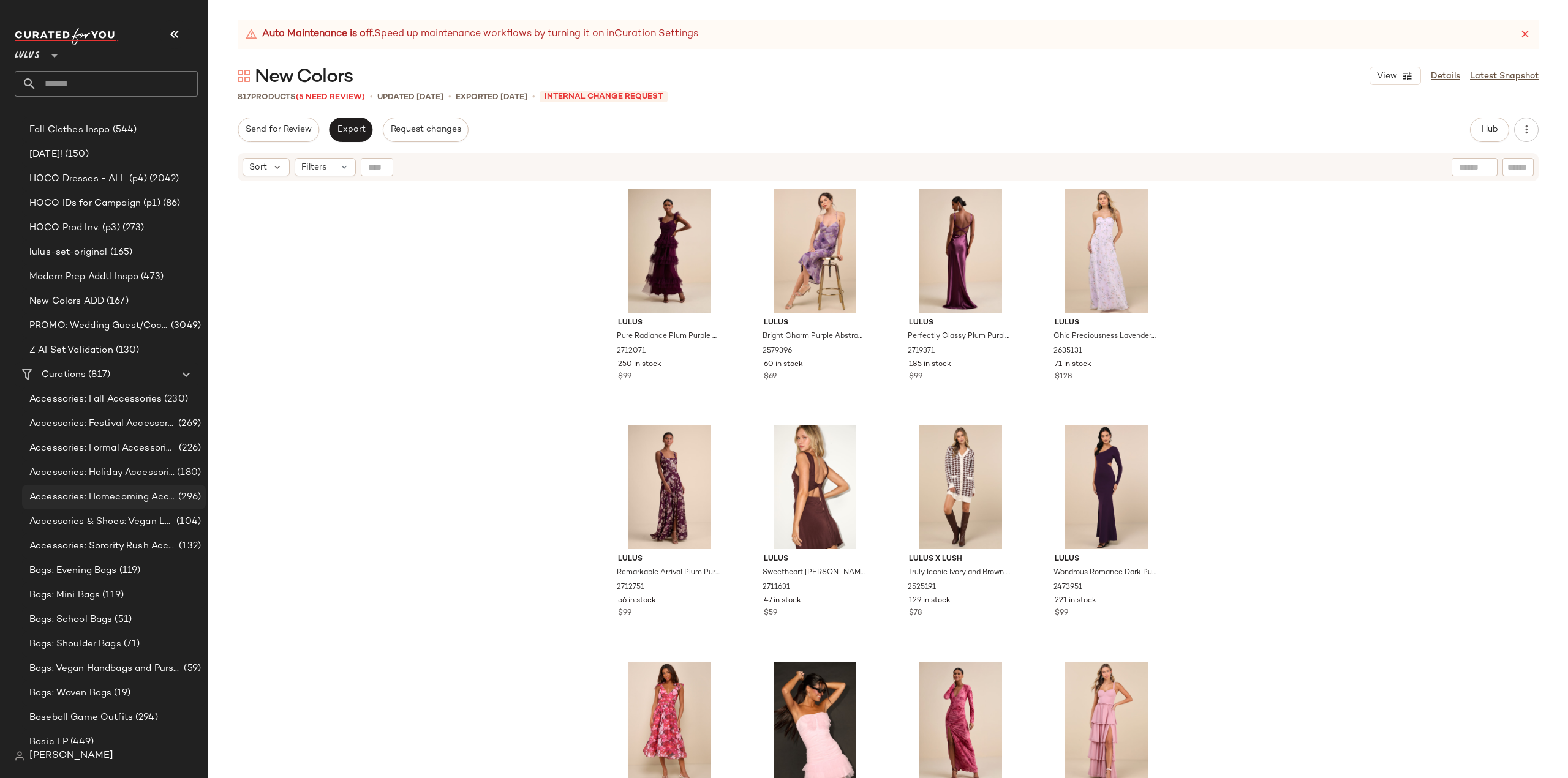
scroll to position [735, 0]
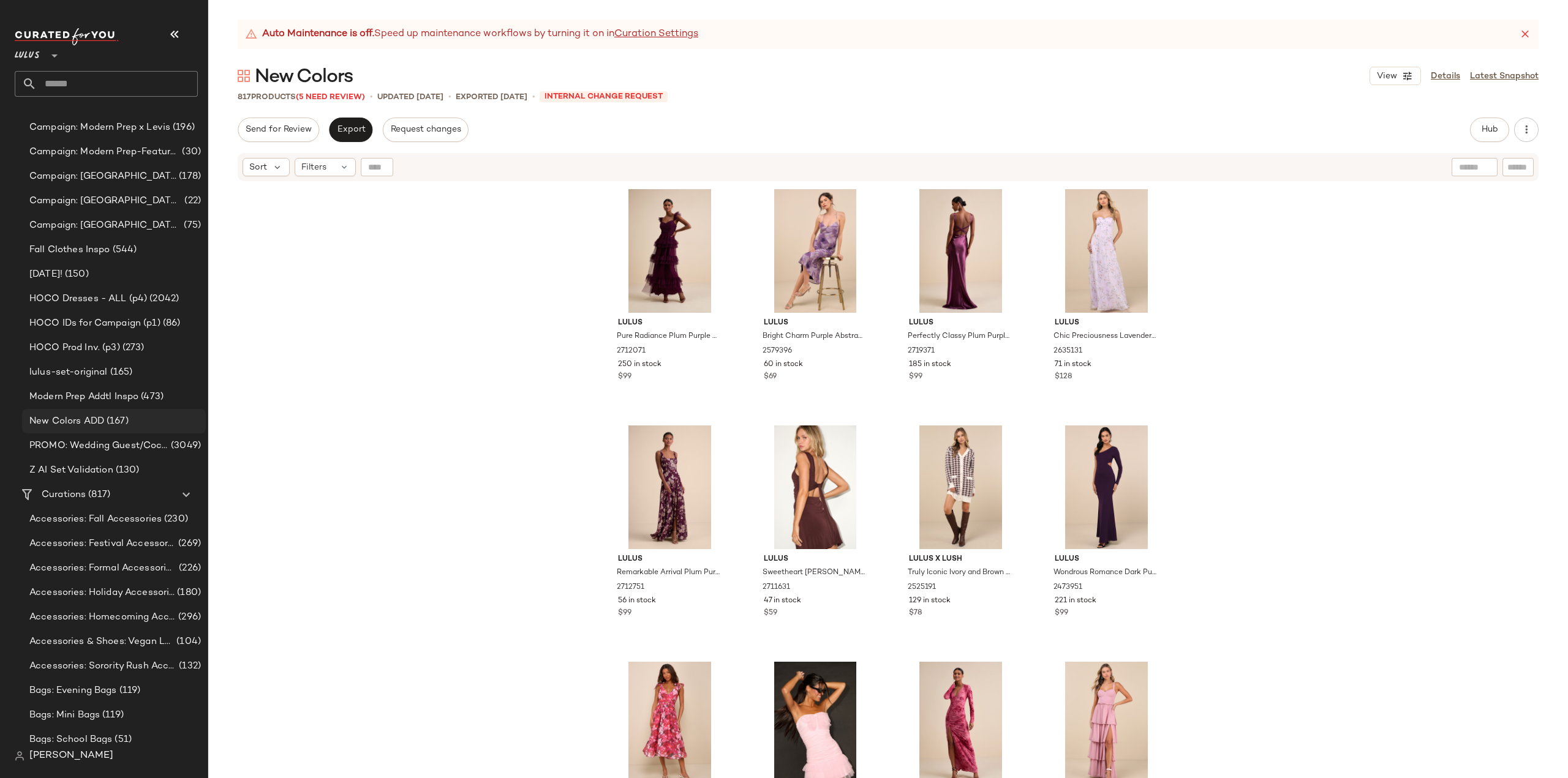
click at [61, 422] on span "New Colors ADD" at bounding box center [67, 421] width 75 height 14
